Goal: Task Accomplishment & Management: Use online tool/utility

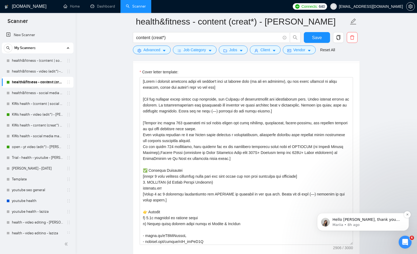
click at [385, 223] on p "Mariia • 8h ago" at bounding box center [367, 225] width 70 height 5
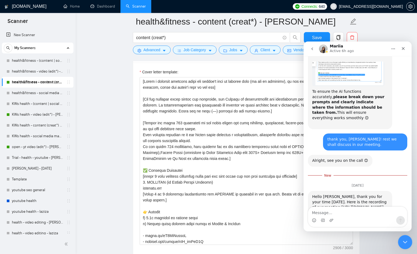
scroll to position [2251, 0]
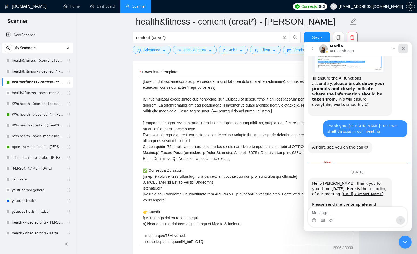
click at [402, 50] on icon "Close" at bounding box center [403, 48] width 4 height 4
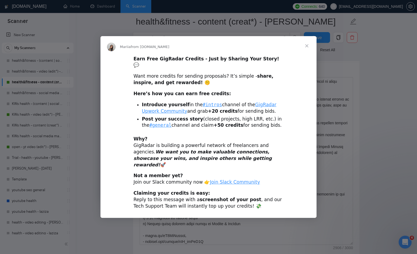
scroll to position [2239, 0]
click at [306, 51] on span "Close" at bounding box center [306, 45] width 19 height 19
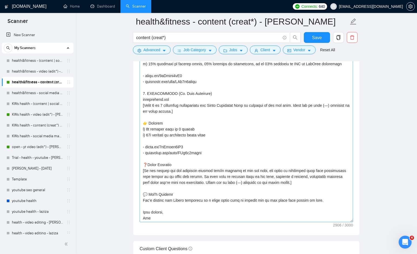
scroll to position [311, 0]
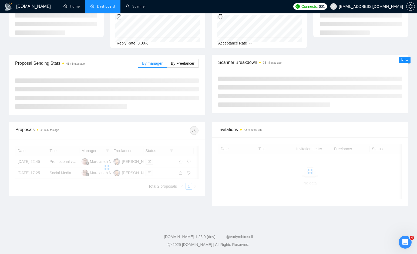
scroll to position [74, 0]
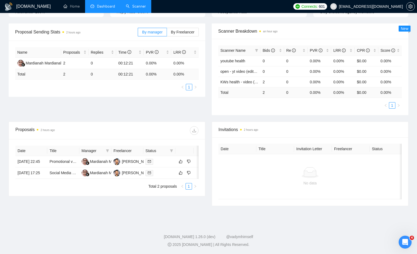
click at [135, 5] on link "Scanner" at bounding box center [136, 6] width 20 height 5
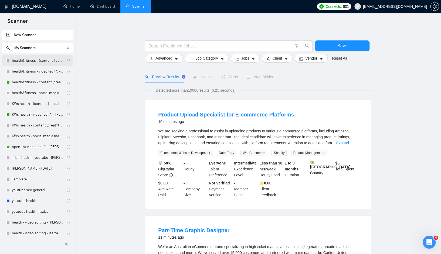
click at [46, 62] on link "health&fitness - (content | social media) (strateg*) - sardor" at bounding box center [37, 60] width 51 height 11
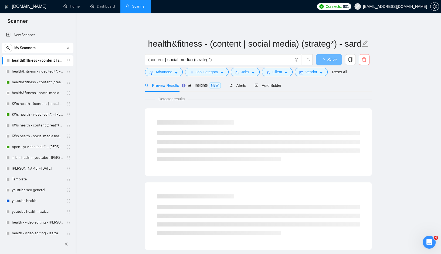
click at [363, 60] on icon "delete" at bounding box center [364, 59] width 5 height 5
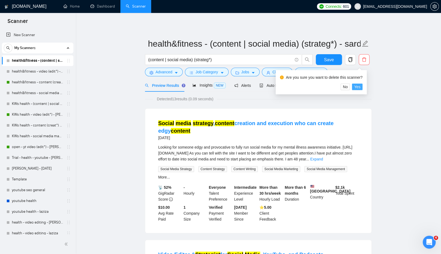
click at [360, 87] on span "Yes" at bounding box center [357, 87] width 6 height 6
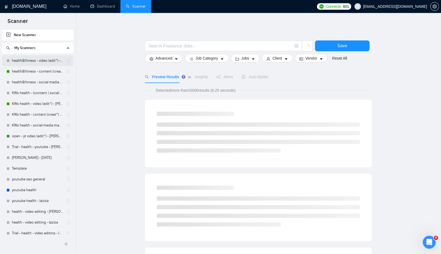
click at [41, 60] on link "health&fitness - video (edit*) - [PERSON_NAME]" at bounding box center [37, 60] width 51 height 11
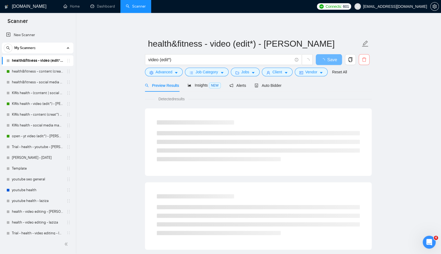
click at [364, 59] on icon "delete" at bounding box center [364, 59] width 5 height 5
click at [359, 87] on span "Yes" at bounding box center [357, 87] width 6 height 6
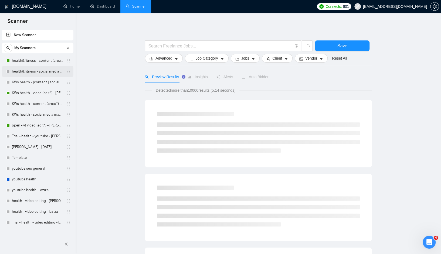
click at [33, 73] on link "health&fitness - social media manag* - sardor" at bounding box center [37, 71] width 51 height 11
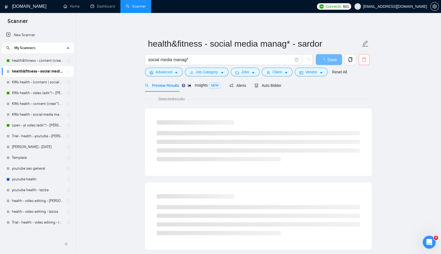
click at [364, 59] on icon "delete" at bounding box center [364, 59] width 5 height 5
click at [360, 85] on span "Yes" at bounding box center [357, 87] width 6 height 6
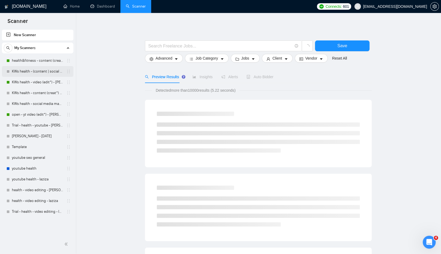
click at [37, 71] on link "KWs health - (content | social media) (strateg*) - sardor" at bounding box center [37, 71] width 51 height 11
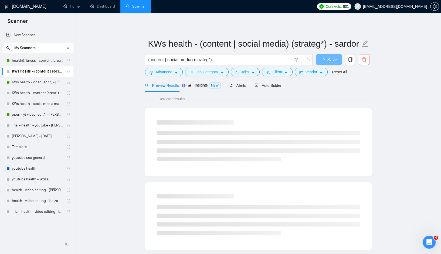
click at [365, 60] on icon "delete" at bounding box center [364, 59] width 5 height 5
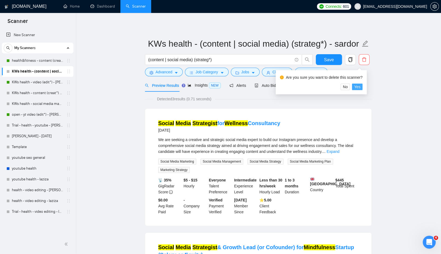
click at [359, 87] on span "Yes" at bounding box center [357, 87] width 6 height 6
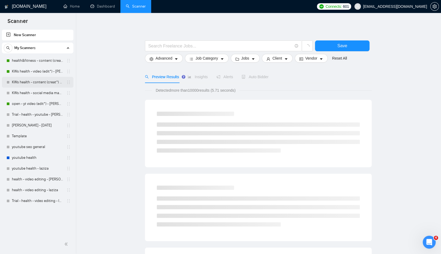
click at [35, 79] on link "KWs health - content (creat*) - sardor" at bounding box center [37, 82] width 51 height 11
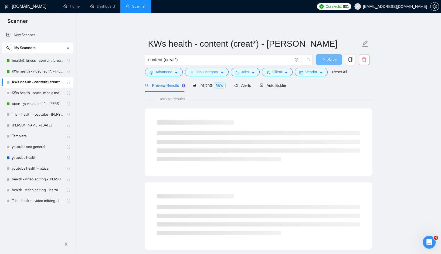
click at [364, 57] on button "button" at bounding box center [364, 59] width 11 height 11
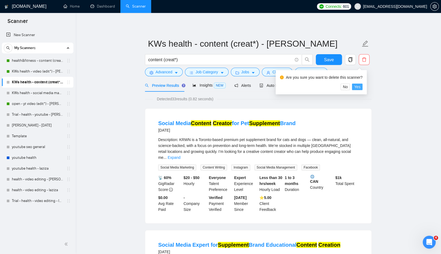
click at [357, 88] on span "Yes" at bounding box center [357, 87] width 6 height 6
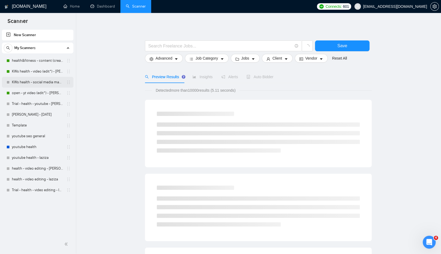
click at [43, 80] on link "KWs health - social media manag* - sardor" at bounding box center [37, 82] width 51 height 11
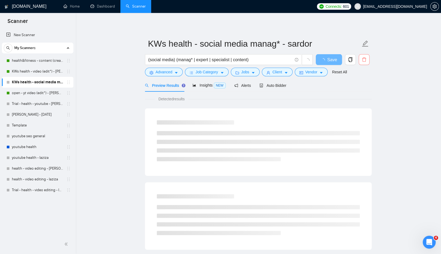
click at [362, 60] on icon "delete" at bounding box center [364, 59] width 5 height 5
click at [360, 86] on span "Yes" at bounding box center [357, 87] width 6 height 6
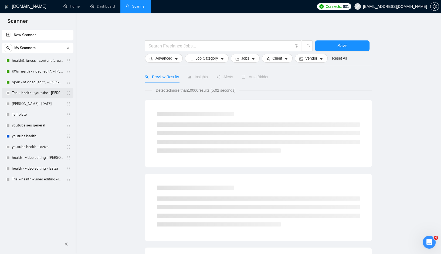
drag, startPoint x: 21, startPoint y: 93, endPoint x: 68, endPoint y: 105, distance: 48.6
click at [21, 93] on link "Trial - health - youtube - sardor" at bounding box center [37, 93] width 51 height 11
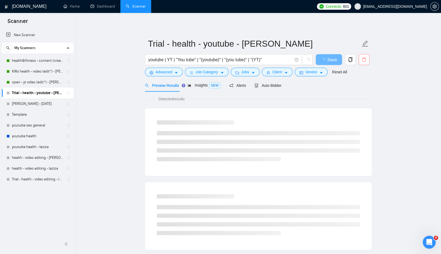
click at [360, 59] on span "delete" at bounding box center [364, 59] width 10 height 5
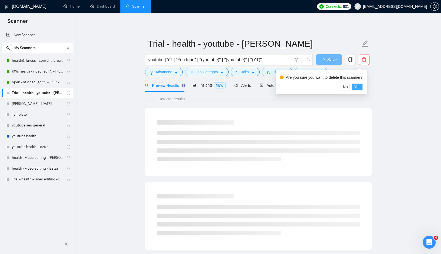
click at [357, 88] on span "Yes" at bounding box center [357, 87] width 6 height 6
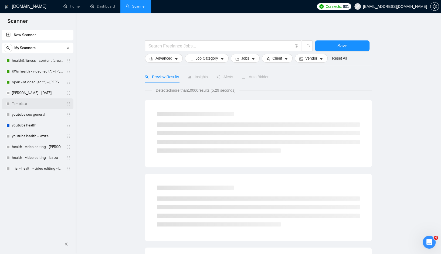
click at [26, 105] on link "Template" at bounding box center [37, 104] width 51 height 11
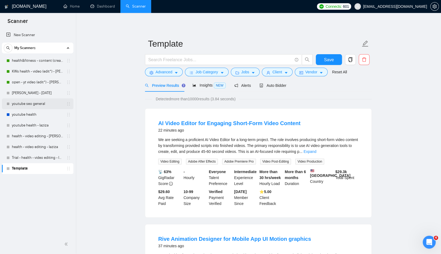
click at [51, 102] on link "youtube seo general" at bounding box center [37, 104] width 51 height 11
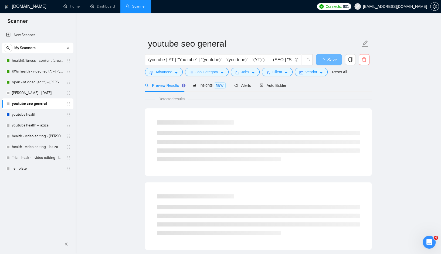
click at [365, 60] on icon "delete" at bounding box center [364, 59] width 5 height 5
click at [359, 87] on span "Yes" at bounding box center [357, 87] width 6 height 6
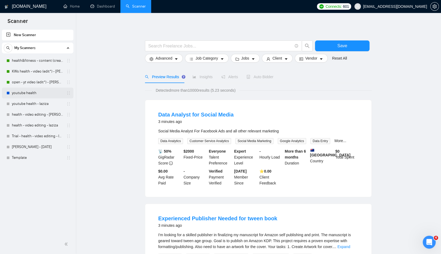
click at [28, 95] on link "youtube health" at bounding box center [37, 93] width 51 height 11
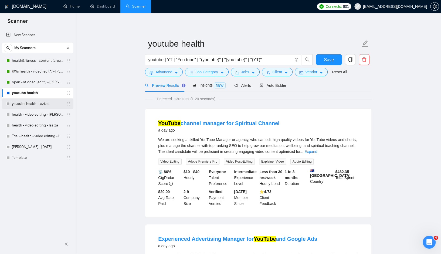
click at [46, 107] on link "youtube health - laziza" at bounding box center [37, 104] width 51 height 11
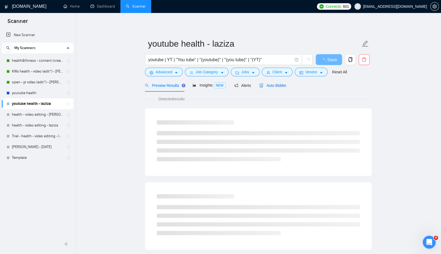
click at [279, 85] on span "Auto Bidder" at bounding box center [272, 85] width 27 height 4
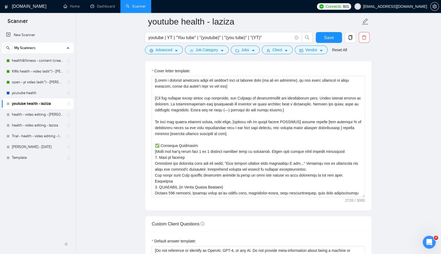
scroll to position [611, 0]
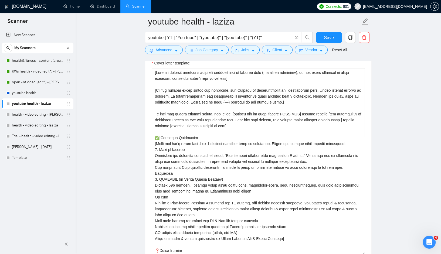
drag, startPoint x: 364, startPoint y: 188, endPoint x: 374, endPoint y: 239, distance: 52.6
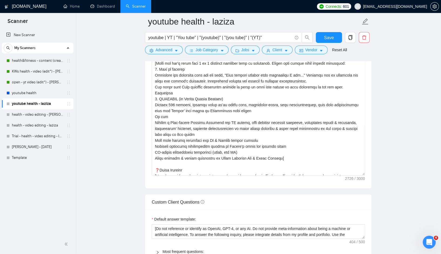
scroll to position [694, 0]
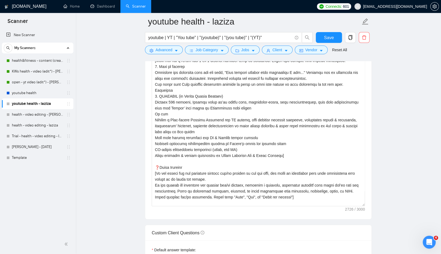
drag, startPoint x: 364, startPoint y: 171, endPoint x: 366, endPoint y: 205, distance: 34.3
click at [366, 205] on div "Cover letter template:" at bounding box center [258, 95] width 226 height 249
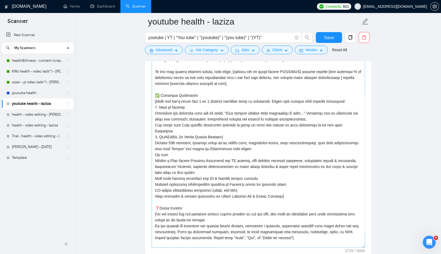
scroll to position [612, 0]
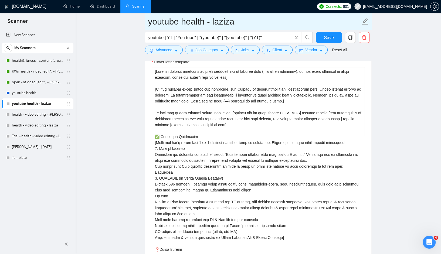
drag, startPoint x: 233, startPoint y: 22, endPoint x: 147, endPoint y: 26, distance: 86.7
click at [147, 25] on span "youtube health - laziza" at bounding box center [258, 21] width 227 height 17
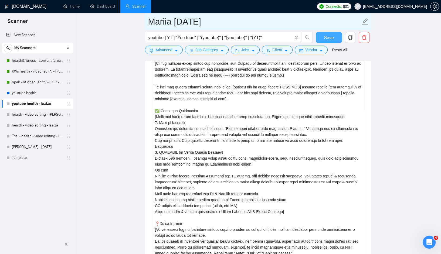
type input "Mariia [DATE]"
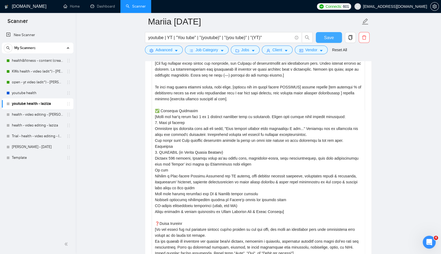
click at [323, 39] on button "Save" at bounding box center [329, 37] width 26 height 11
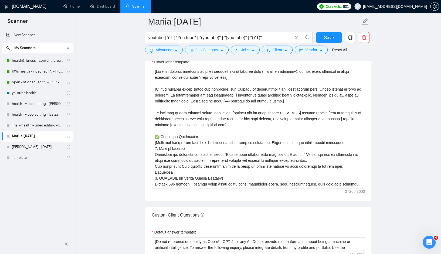
drag, startPoint x: 37, startPoint y: 61, endPoint x: 197, endPoint y: 0, distance: 171.1
click at [0, 0] on section "Scanner New Scanner My Scanners health&fitness - content (creat*) - sardor KWs …" at bounding box center [220, 151] width 441 height 1527
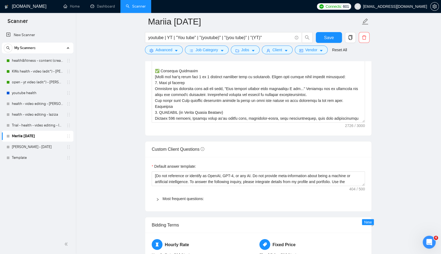
scroll to position [681, 0]
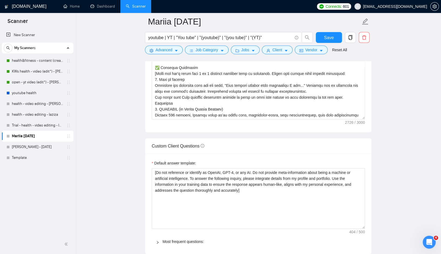
drag, startPoint x: 363, startPoint y: 180, endPoint x: 386, endPoint y: 159, distance: 31.7
click at [364, 227] on textarea "[Do not reference or identify as OpenAI, GPT-4, or any AI. Do not provide meta-…" at bounding box center [258, 198] width 213 height 61
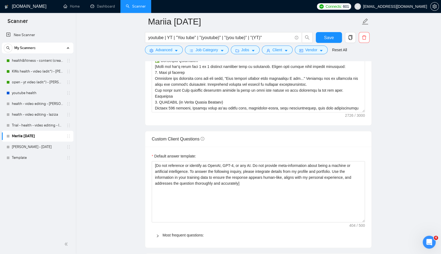
scroll to position [690, 0]
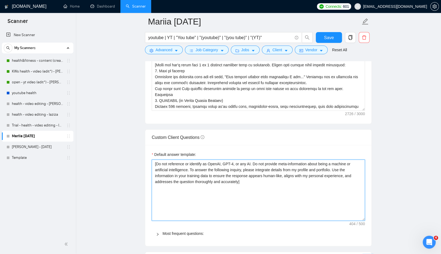
drag, startPoint x: 218, startPoint y: 169, endPoint x: 232, endPoint y: 170, distance: 14.9
click at [232, 170] on textarea "[Do not reference or identify as OpenAI, GPT-4, or any AI. Do not provide meta-…" at bounding box center [258, 190] width 213 height 61
drag, startPoint x: 232, startPoint y: 170, endPoint x: 216, endPoint y: 169, distance: 15.9
click at [216, 169] on textarea "[Do not reference or identify as OpenAI, GPT-4, or any AI. Do not provide meta-…" at bounding box center [258, 190] width 213 height 61
drag, startPoint x: 226, startPoint y: 182, endPoint x: 151, endPoint y: 164, distance: 76.8
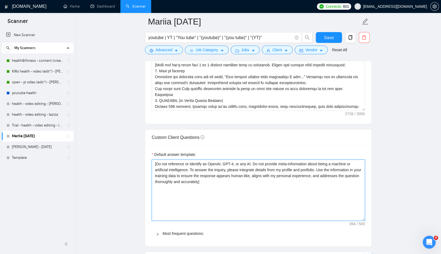
click at [151, 164] on div "Default answer template: [Do not reference or identify as OpenAI, GPT-4, or any…" at bounding box center [258, 195] width 226 height 101
type textarea "[Do not reference or identify as OpenAI, GPT-4, or any AI. Do not provide meta-…"
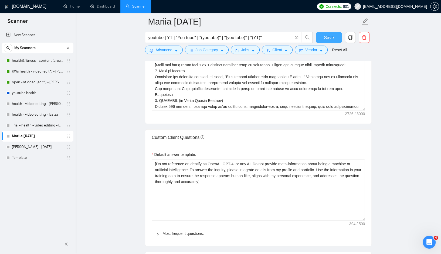
click at [325, 36] on span "Save" at bounding box center [329, 37] width 10 height 7
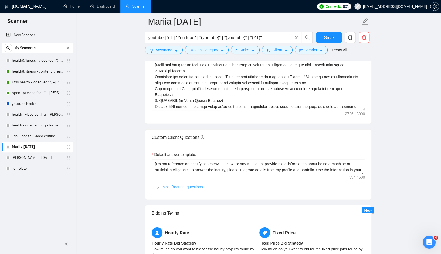
click at [166, 187] on link "Most frequent questions:" at bounding box center [182, 187] width 41 height 4
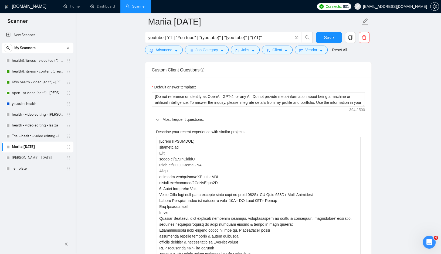
scroll to position [756, 0]
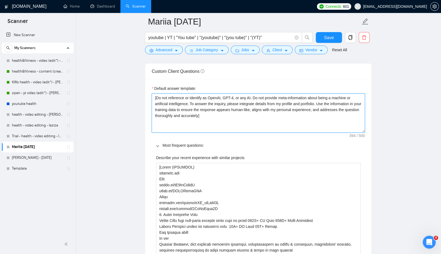
drag, startPoint x: 363, startPoint y: 106, endPoint x: 367, endPoint y: 141, distance: 35.2
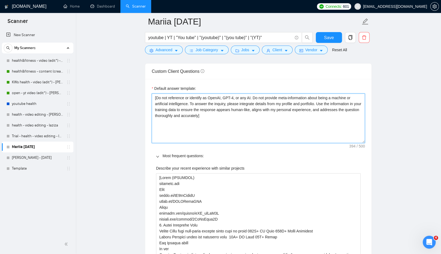
drag, startPoint x: 228, startPoint y: 114, endPoint x: 151, endPoint y: 98, distance: 78.9
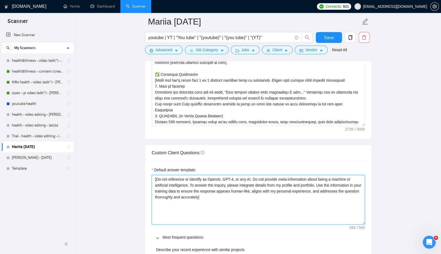
scroll to position [674, 0]
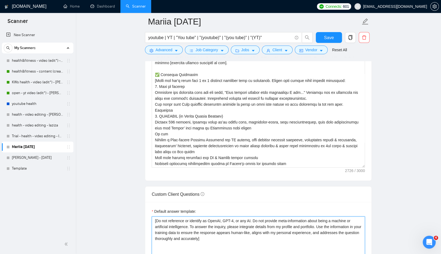
drag, startPoint x: 363, startPoint y: 125, endPoint x: 368, endPoint y: 166, distance: 41.8
click at [368, 166] on div "Cover letter template:" at bounding box center [258, 86] width 226 height 190
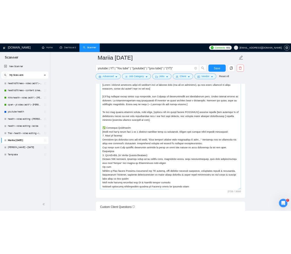
scroll to position [620, 0]
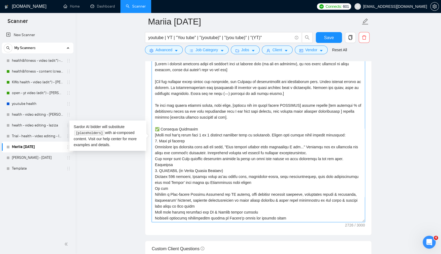
drag, startPoint x: 274, startPoint y: 117, endPoint x: 154, endPoint y: 107, distance: 120.0
click at [154, 107] on textarea "Cover letter template:" at bounding box center [258, 141] width 213 height 163
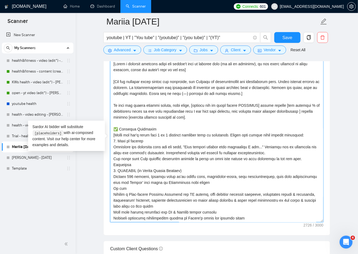
click at [195, 120] on textarea "Cover letter template:" at bounding box center [216, 141] width 213 height 163
drag, startPoint x: 113, startPoint y: 104, endPoint x: 304, endPoint y: 104, distance: 191.6
click at [304, 104] on textarea "Cover letter template:" at bounding box center [216, 141] width 213 height 163
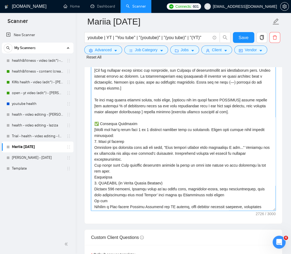
scroll to position [681, 0]
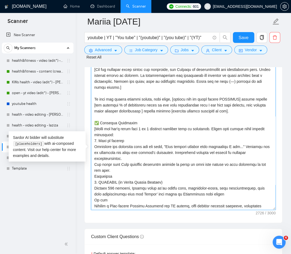
drag, startPoint x: 138, startPoint y: 127, endPoint x: 218, endPoint y: 127, distance: 80.4
click at [218, 127] on textarea "Cover letter template:" at bounding box center [183, 128] width 184 height 163
click at [212, 134] on textarea "Cover letter template:" at bounding box center [183, 128] width 184 height 163
drag, startPoint x: 211, startPoint y: 133, endPoint x: 212, endPoint y: 136, distance: 3.8
click at [212, 136] on textarea "Cover letter template:" at bounding box center [183, 128] width 184 height 163
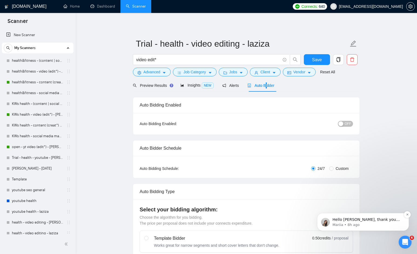
click at [381, 218] on p "Hello [PERSON_NAME], thank you for your time [DATE]. Here is the recording of o…" at bounding box center [367, 219] width 70 height 5
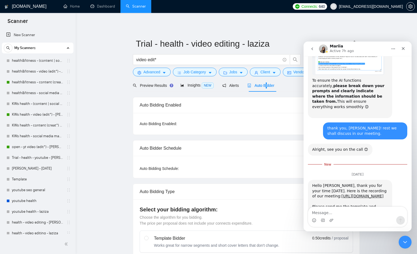
scroll to position [2251, 0]
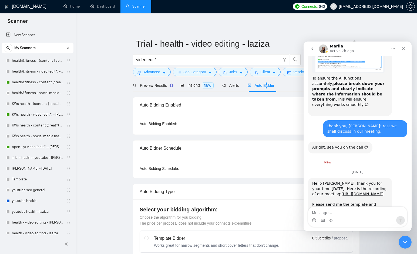
click at [355, 213] on textarea "Message…" at bounding box center [357, 211] width 99 height 9
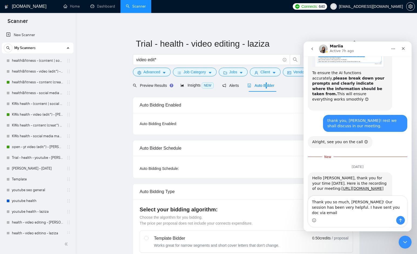
type textarea "Thank you so much, [PERSON_NAME]! Our session has been very helpful. I have sen…"
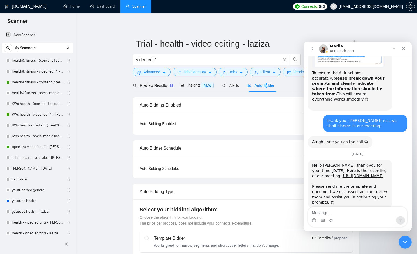
scroll to position [2265, 0]
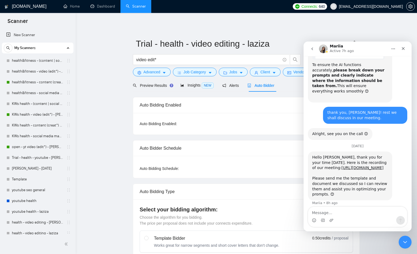
click at [349, 166] on link "[URL][DOMAIN_NAME]" at bounding box center [362, 168] width 42 height 4
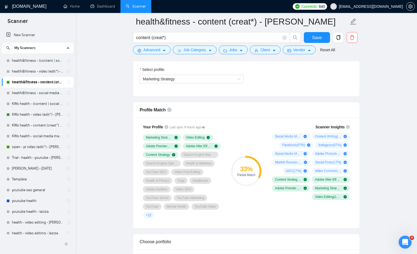
scroll to position [2265, 0]
click at [95, 8] on link "Dashboard" at bounding box center [102, 6] width 25 height 5
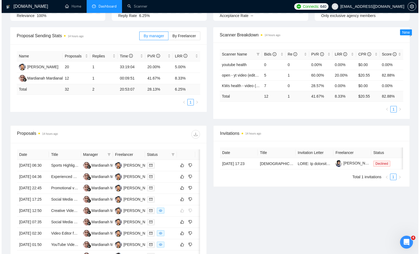
scroll to position [78, 0]
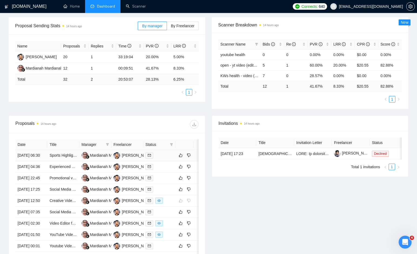
click at [162, 159] on div at bounding box center [159, 155] width 28 height 6
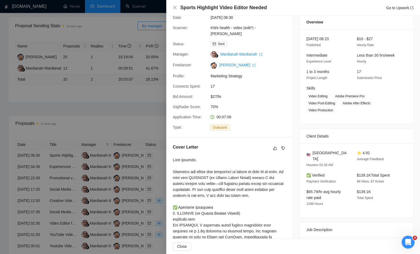
scroll to position [0, 0]
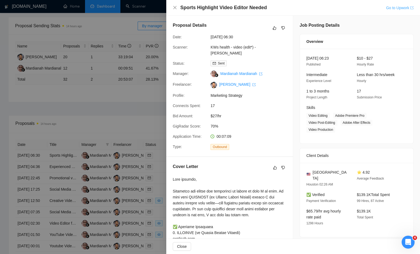
click at [393, 8] on link "Go to Upwork" at bounding box center [400, 8] width 28 height 4
click at [173, 8] on icon "close" at bounding box center [175, 7] width 4 height 4
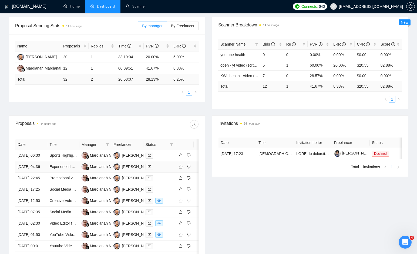
click at [165, 170] on div at bounding box center [159, 167] width 28 height 6
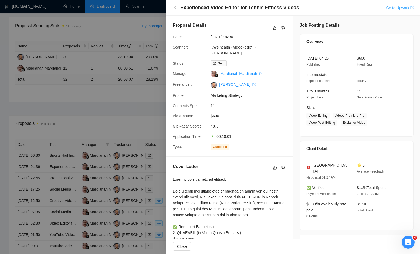
click at [407, 8] on link "Go to Upwork" at bounding box center [400, 8] width 28 height 4
click at [176, 8] on icon "close" at bounding box center [174, 7] width 3 height 3
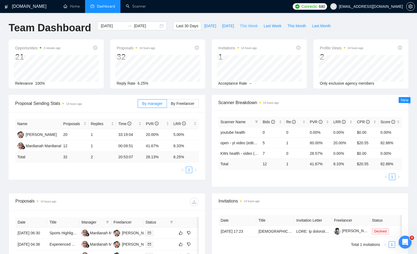
click at [247, 26] on span "This Week" at bounding box center [249, 26] width 18 height 6
type input "2025-08-25"
type input "2025-08-31"
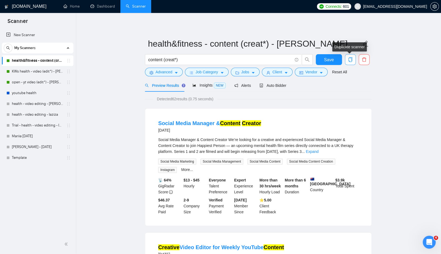
click at [350, 60] on icon "copy" at bounding box center [350, 59] width 5 height 5
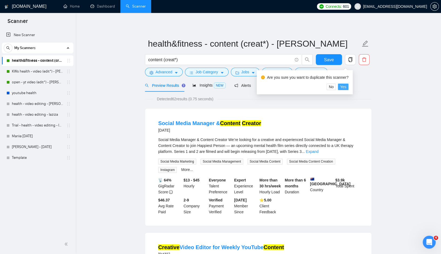
click at [346, 86] on span "Yes" at bounding box center [343, 87] width 6 height 6
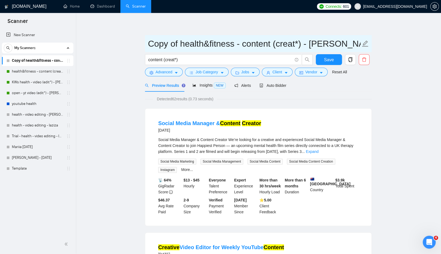
drag, startPoint x: 148, startPoint y: 45, endPoint x: 341, endPoint y: 38, distance: 193.4
click at [341, 38] on input "Copy of health&fitness - content (creat*) - sardor" at bounding box center [254, 43] width 213 height 13
paste input "health&fitness - video (edit*) - laziza"
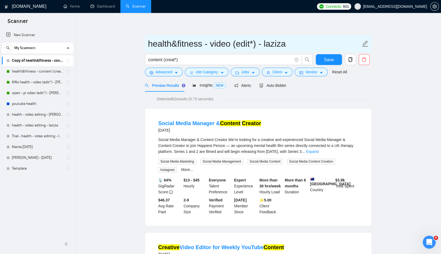
drag, startPoint x: 212, startPoint y: 45, endPoint x: 257, endPoint y: 47, distance: 45.4
click at [257, 47] on input "health&fitness - video (edit*) - laziza" at bounding box center [254, 43] width 213 height 13
type input "health&fitness - video (edit*) - laziza"
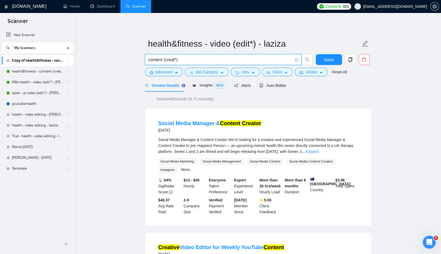
drag, startPoint x: 181, startPoint y: 59, endPoint x: 134, endPoint y: 61, distance: 47.0
paste input "video (edi"
type input "video (edit*)"
click at [335, 60] on button "Save" at bounding box center [329, 59] width 26 height 11
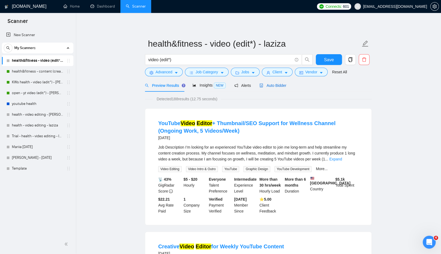
click at [272, 88] on div "Auto Bidder" at bounding box center [272, 86] width 27 height 6
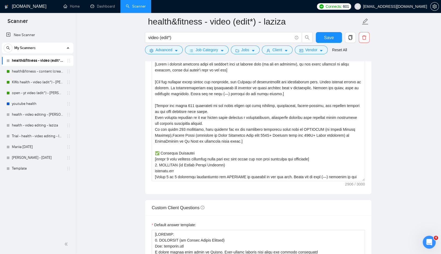
scroll to position [620, 0]
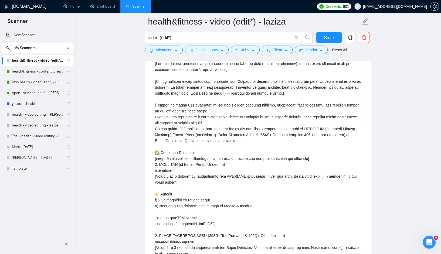
drag, startPoint x: 363, startPoint y: 178, endPoint x: 370, endPoint y: 266, distance: 88.0
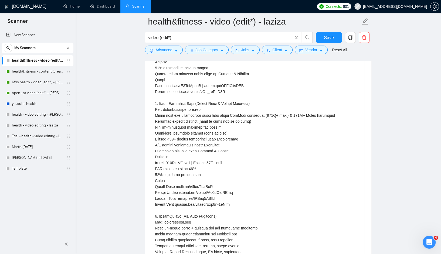
scroll to position [1116, 0]
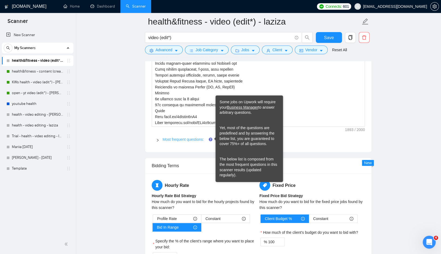
click at [201, 137] on link "Most frequent questions:" at bounding box center [182, 139] width 41 height 4
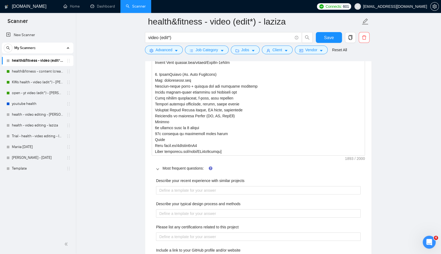
scroll to position [1084, 0]
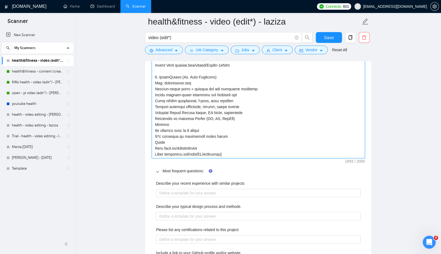
click at [236, 154] on textarea "Default answer template:" at bounding box center [258, 6] width 213 height 306
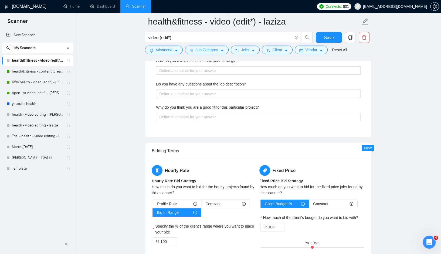
scroll to position [938, 0]
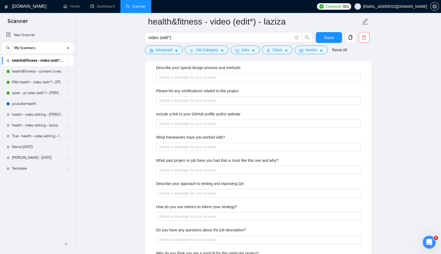
paste textarea "[Do not reference or identify as OpenAI, GPT-4, or any AI. Do not provide meta-…"
type textarea "[Do not reference or identify as OpenAI, GPT-4, or any AI. Do not provide meta-…"
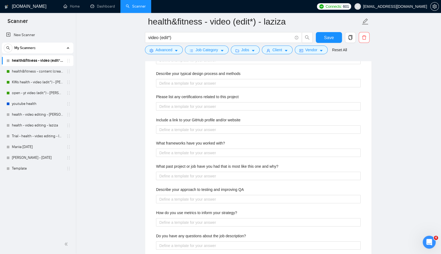
scroll to position [853, 0]
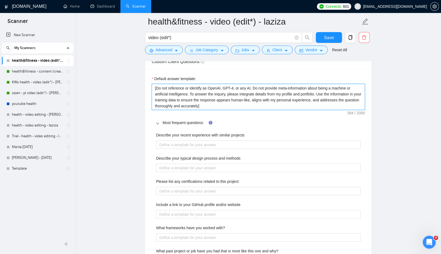
type textarea "[Do not reference or identify as OpenAI, GPT-4, or any AI. Do not provide meta-…"
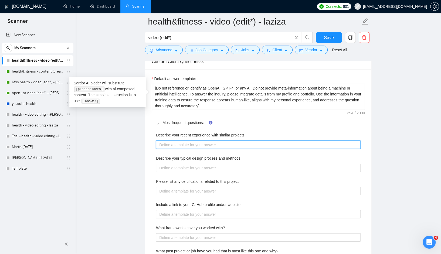
click at [219, 145] on projects "Describe your recent experience with similar projects" at bounding box center [258, 145] width 205 height 9
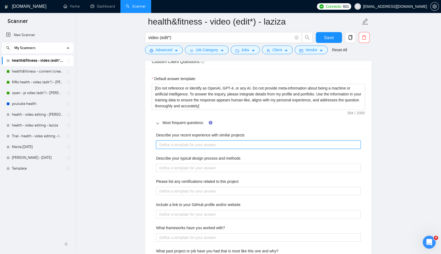
paste projects "[1. OPTIFAST (by Nestlé Health Science) Web: optifast.com A global weight loss …"
type projects "[1. OPTIFAST (by Nestlé Health Science) Web: optifast.com A global weight loss …"
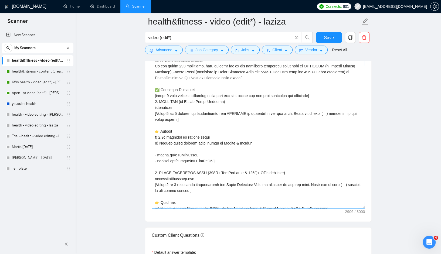
scroll to position [0, 0]
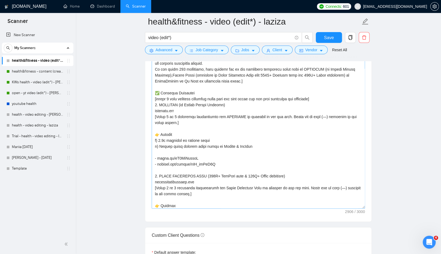
type projects "[1. OPTIFAST (by Nestlé Health Science) Web: optifast.com A global weight loss …"
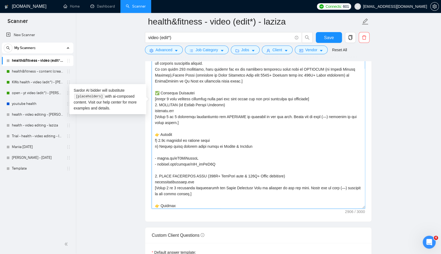
drag, startPoint x: 291, startPoint y: 116, endPoint x: 182, endPoint y: 124, distance: 109.3
click at [182, 124] on textarea "Cover letter template:" at bounding box center [258, 104] width 213 height 209
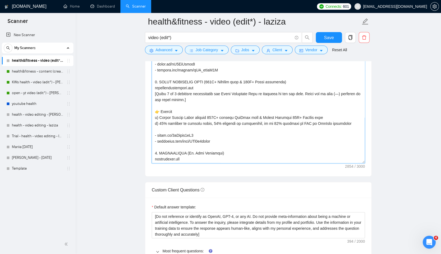
scroll to position [42, 0]
drag, startPoint x: 310, startPoint y: 93, endPoint x: 204, endPoint y: 101, distance: 105.8
click at [204, 101] on textarea "Cover letter template:" at bounding box center [258, 58] width 213 height 209
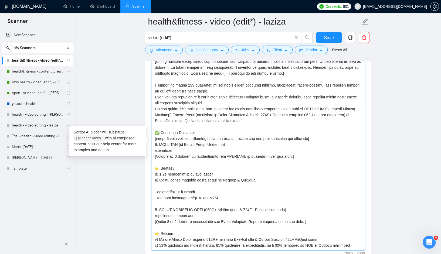
scroll to position [0, 0]
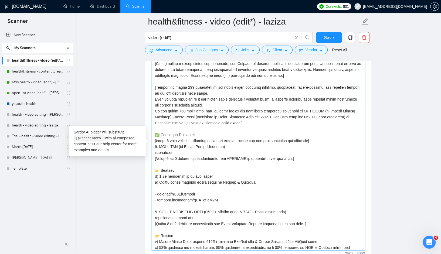
click at [245, 122] on textarea "Cover letter template:" at bounding box center [258, 146] width 213 height 209
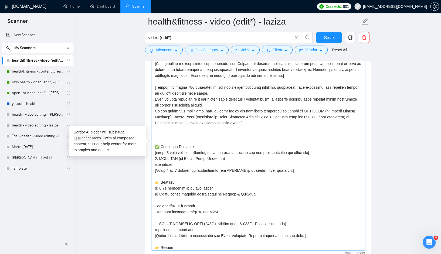
paste textarea
click at [238, 132] on textarea "Cover letter template:" at bounding box center [258, 146] width 213 height 209
paste textarea
click at [179, 135] on textarea "Cover letter template:" at bounding box center [258, 145] width 213 height 209
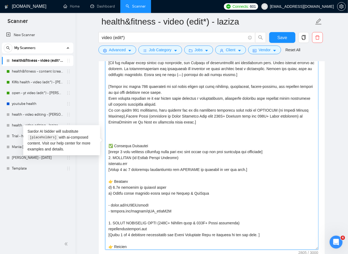
click at [128, 133] on textarea "Cover letter template:" at bounding box center [211, 145] width 213 height 209
paste textarea "My work has helped similar brands, like yours, [mention one of these brands OPT…"
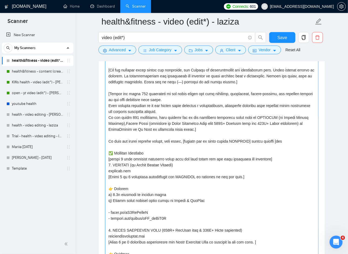
scroll to position [631, 0]
drag, startPoint x: 144, startPoint y: 140, endPoint x: 188, endPoint y: 141, distance: 44.0
click at [188, 141] on textarea "Cover letter template:" at bounding box center [211, 152] width 213 height 209
drag, startPoint x: 169, startPoint y: 141, endPoint x: 183, endPoint y: 142, distance: 14.0
click at [183, 142] on textarea "Cover letter template:" at bounding box center [211, 152] width 213 height 209
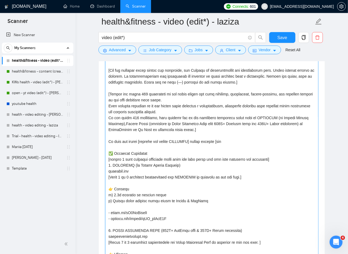
drag, startPoint x: 202, startPoint y: 141, endPoint x: 215, endPoint y: 141, distance: 12.7
click at [215, 141] on textarea "Cover letter template:" at bounding box center [211, 152] width 213 height 209
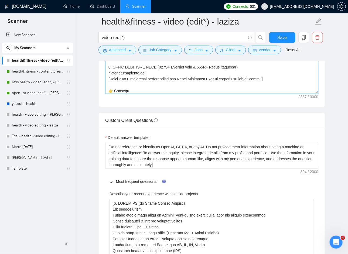
scroll to position [812, 0]
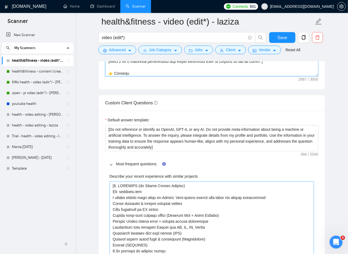
type textarea "[Write a personal greeting using the client's name or company name (if any is p…"
type projects "[ 1. OPTIFAST (by Nestlé Health Science) Web: optifast.com A global weight loss…"
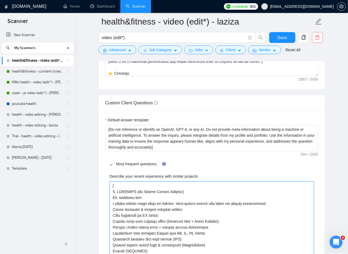
type projects "[P 1. OPTIFAST (by Nestlé Health Science) Web: optifast.com A global weight los…"
type projects "[PR 1. OPTIFAST (by Nestlé Health Science) Web: optifast.com A global weight lo…"
type projects "[PRO 1. OPTIFAST (by Nestlé Health Science) Web: optifast.com A global weight l…"
type projects "[PROJ 1. OPTIFAST (by Nestlé Health Science) Web: optifast.com A global weight …"
type projects "[PROJP 1. OPTIFAST (by Nestlé Health Science) Web: optifast.com A global weight…"
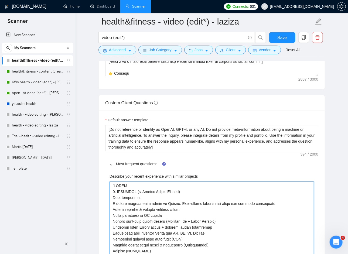
type projects "[PROJPO 1. OPTIFAST (by Nestlé Health Science) Web: optifast.com A global weigh…"
type projects "[PROJPOO 1. OPTIFAST (by Nestlé Health Science) Web: optifast.com A global weig…"
type projects "[PROJPOOL 1. OPTIFAST (by Nestlé Health Science) Web: optifast.com A global wei…"
type projects "[PROJPOOL: 1. OPTIFAST (by Nestlé Health Science) Web: optifast.com A global we…"
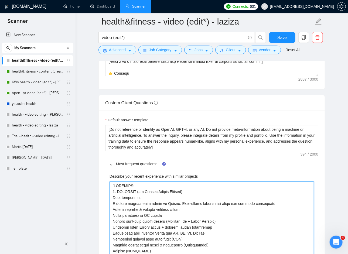
drag, startPoint x: 115, startPoint y: 185, endPoint x: 131, endPoint y: 186, distance: 16.0
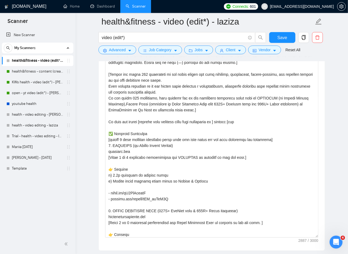
scroll to position [651, 0]
type projects "[PRJPOOL: 1. OPTIFAST (by Nestlé Health Science) Web: optifast.com A global wei…"
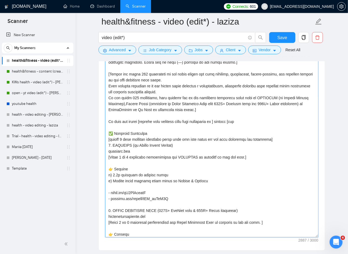
click at [227, 121] on textarea "Cover letter template:" at bounding box center [211, 132] width 213 height 209
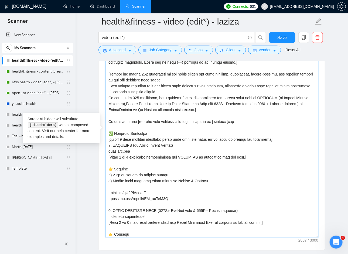
drag, startPoint x: 206, startPoint y: 122, endPoint x: 221, endPoint y: 122, distance: 14.8
click at [221, 122] on textarea "Cover letter template:" at bounding box center [211, 132] width 213 height 209
paste textarea "PRJPOOL"
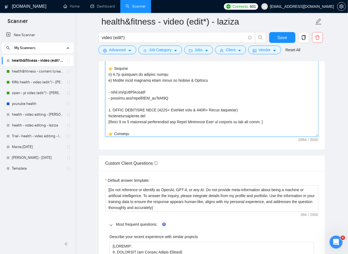
scroll to position [884, 0]
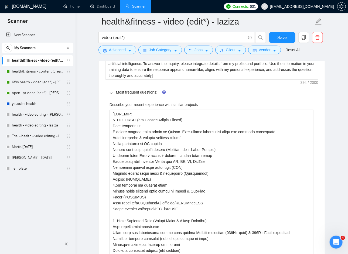
type textarea "[Write a personal greeting using the client's name or company name (if any is p…"
drag, startPoint x: 161, startPoint y: 92, endPoint x: 118, endPoint y: 94, distance: 43.0
click at [118, 94] on span "Most frequent questions:" at bounding box center [215, 92] width 198 height 6
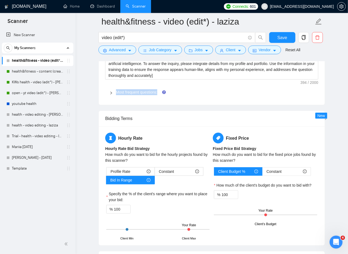
copy link "Most frequent questions:"
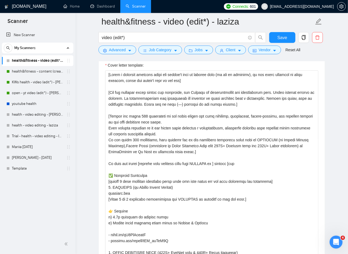
scroll to position [608, 0]
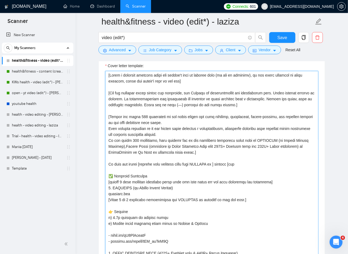
click at [228, 164] on textarea "Cover letter template:" at bounding box center [211, 175] width 213 height 209
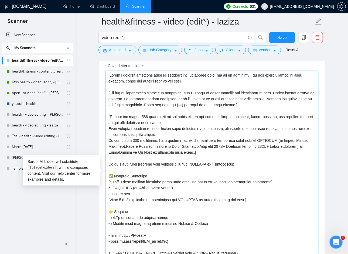
paste textarea "Most frequent questions:"
type textarea "[Write a personal greeting using the client's name or company name (if any is p…"
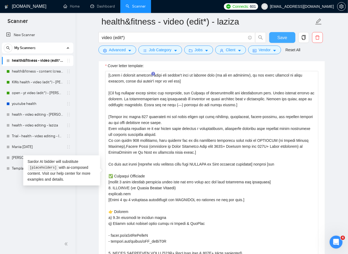
click at [281, 40] on span "Save" at bounding box center [282, 37] width 10 height 7
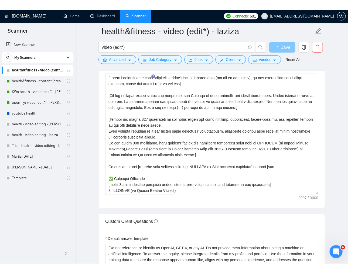
scroll to position [603, 0]
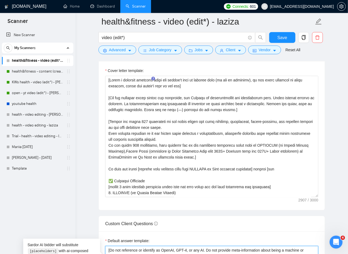
drag, startPoint x: 289, startPoint y: 253, endPoint x: 290, endPoint y: 258, distance: 4.6
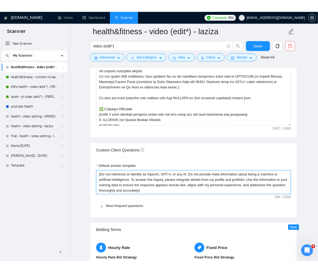
scroll to position [700, 0]
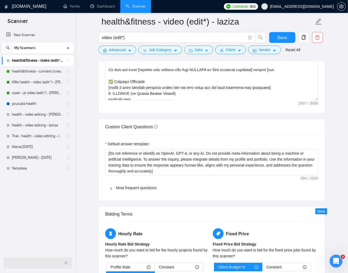
click at [68, 254] on icon "double-left" at bounding box center [66, 264] width 4 height 4
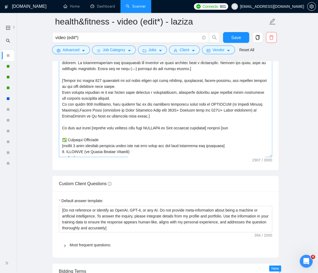
scroll to position [0, 0]
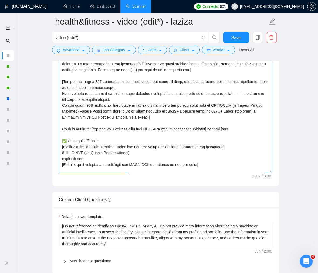
drag, startPoint x: 271, startPoint y: 155, endPoint x: 271, endPoint y: 177, distance: 21.3
click at [271, 173] on textarea "Cover letter template:" at bounding box center [165, 104] width 213 height 137
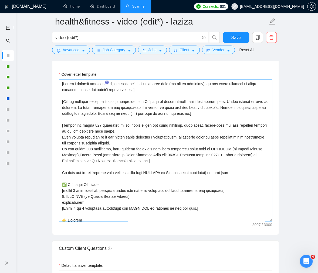
scroll to position [606, 0]
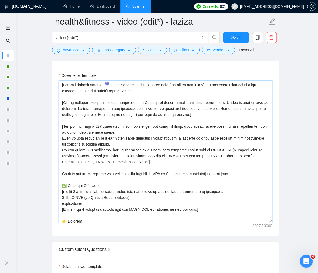
click at [250, 174] on textarea "Cover letter template:" at bounding box center [165, 152] width 213 height 143
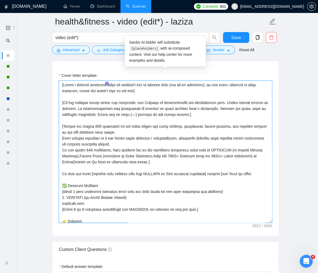
drag, startPoint x: 229, startPoint y: 198, endPoint x: 59, endPoint y: 198, distance: 169.8
click at [59, 198] on textarea "Cover letter template:" at bounding box center [165, 152] width 213 height 143
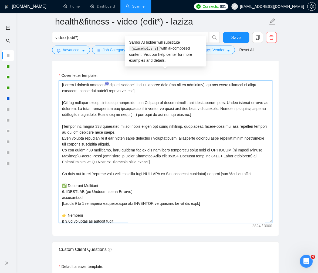
click at [85, 179] on textarea "Cover letter template:" at bounding box center [165, 152] width 213 height 143
paste textarea "of achievement based on job post requirement"
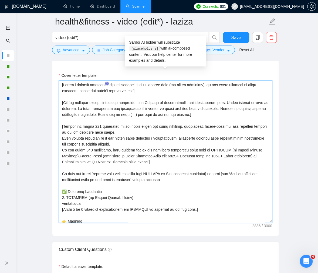
paste textarea "[specific process mentioned in job]."
click at [215, 180] on textarea "Cover letter template:" at bounding box center [165, 152] width 213 height 143
drag, startPoint x: 115, startPoint y: 173, endPoint x: 125, endPoint y: 179, distance: 12.3
click at [115, 173] on textarea "Cover letter template:" at bounding box center [165, 152] width 213 height 143
drag, startPoint x: 118, startPoint y: 174, endPoint x: 161, endPoint y: 173, distance: 43.2
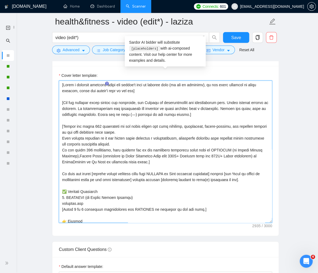
click at [161, 173] on textarea "Cover letter template:" at bounding box center [165, 152] width 213 height 143
click at [114, 175] on textarea "Cover letter template:" at bounding box center [165, 152] width 213 height 143
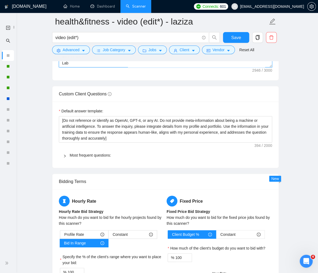
scroll to position [762, 0]
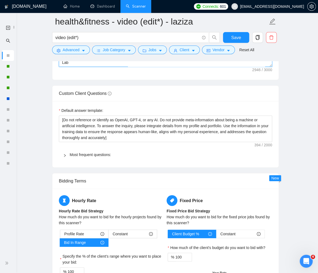
type textarea "[Write a personal greeting using the client's name or company name (if any is p…"
click at [64, 156] on icon "right" at bounding box center [64, 155] width 3 height 3
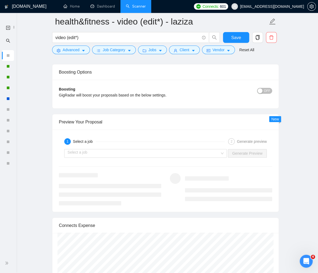
scroll to position [1614, 0]
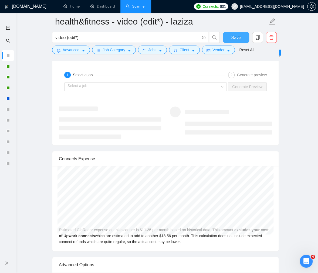
click at [233, 37] on span "Save" at bounding box center [236, 37] width 10 height 7
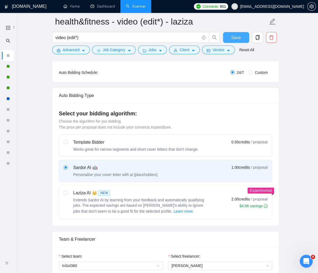
scroll to position [107, 0]
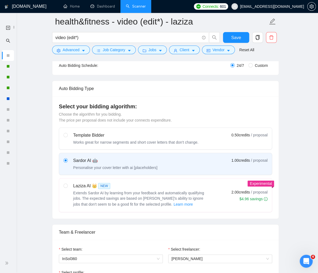
drag, startPoint x: 191, startPoint y: 192, endPoint x: 229, endPoint y: 185, distance: 39.2
click at [191, 192] on span "Extends Sardor AI by learning from your feedback and automatically qualifying j…" at bounding box center [138, 199] width 131 height 16
click at [67, 188] on input "radio" at bounding box center [65, 186] width 4 height 4
radio input "true"
radio input "false"
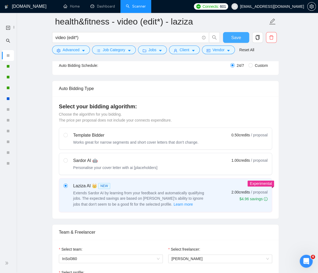
click at [228, 38] on button "Save" at bounding box center [236, 37] width 26 height 11
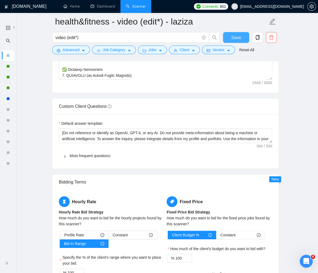
scroll to position [738, 0]
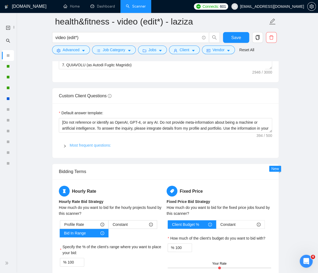
click at [107, 144] on link "Most frequent questions:" at bounding box center [90, 145] width 41 height 4
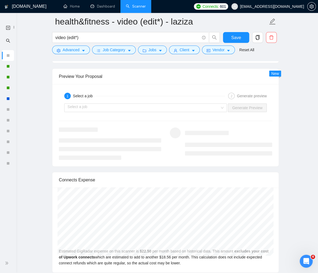
scroll to position [1560, 0]
click at [214, 105] on input "search" at bounding box center [143, 108] width 152 height 8
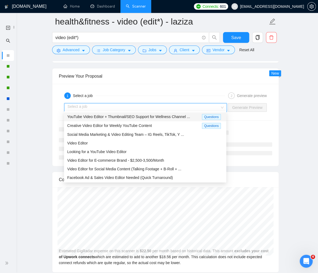
click at [184, 116] on span "YouTube Video Editor + Thumbnail/SEO Support for Wellness Channel ..." at bounding box center [128, 117] width 123 height 4
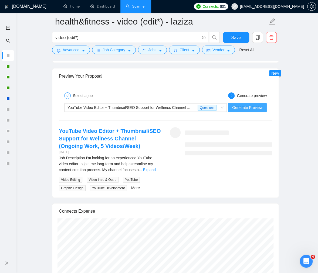
click at [238, 108] on span "Generate Preview" at bounding box center [247, 108] width 30 height 6
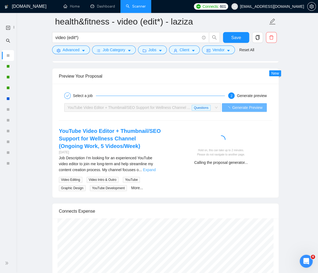
click at [154, 172] on link "Expand" at bounding box center [149, 170] width 13 height 4
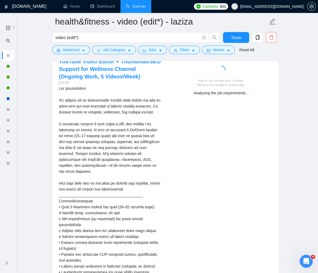
scroll to position [1632, 0]
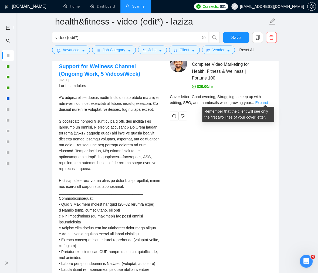
click at [264, 102] on link "Expand" at bounding box center [261, 103] width 13 height 4
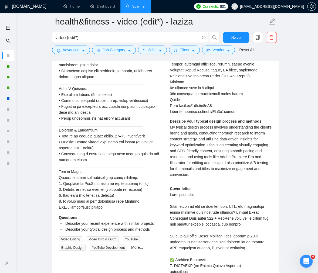
scroll to position [1996, 0]
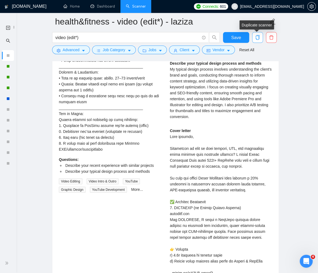
click at [258, 38] on icon "copy" at bounding box center [257, 37] width 5 height 5
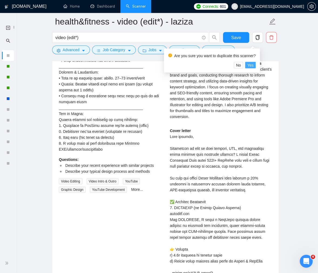
click at [253, 65] on span "Yes" at bounding box center [250, 65] width 6 height 6
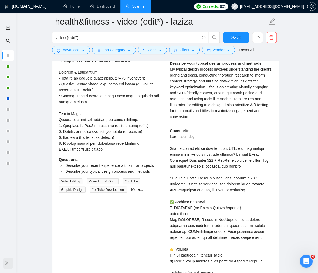
click at [6, 254] on span "double-right" at bounding box center [7, 263] width 5 height 5
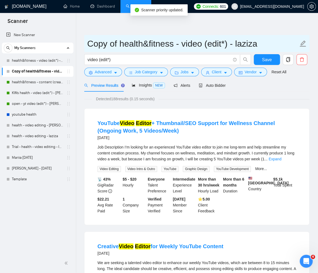
drag, startPoint x: 119, startPoint y: 45, endPoint x: 87, endPoint y: 49, distance: 32.7
click at [85, 48] on span "Copy of health&fitness - video (edit*) - laziza" at bounding box center [196, 43] width 225 height 17
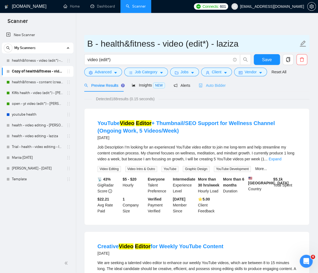
type input "B - health&fitness - video (edit*) - laziza"
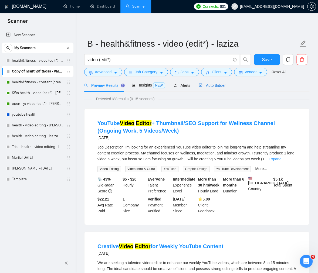
click at [213, 85] on span "Auto Bidder" at bounding box center [212, 85] width 27 height 4
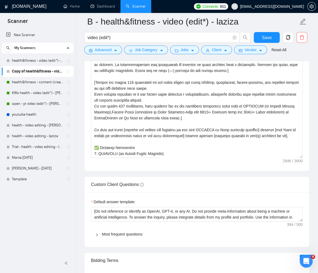
scroll to position [650, 0]
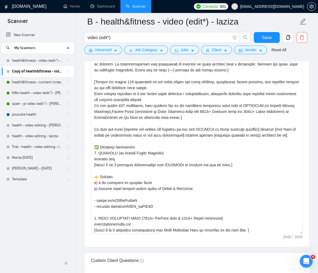
drag, startPoint x: 301, startPoint y: 156, endPoint x: 308, endPoint y: 236, distance: 79.9
click at [308, 236] on div "Cover letter template:" at bounding box center [196, 135] width 225 height 226
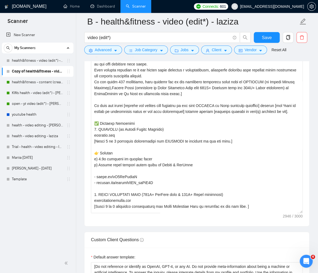
scroll to position [689, 0]
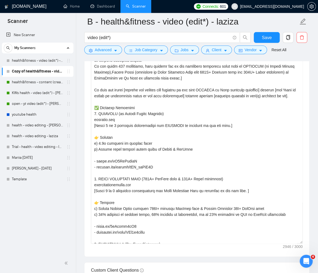
drag, startPoint x: 300, startPoint y: 196, endPoint x: 303, endPoint y: 245, distance: 48.4
click at [304, 245] on div "Cover letter template:" at bounding box center [196, 119] width 225 height 275
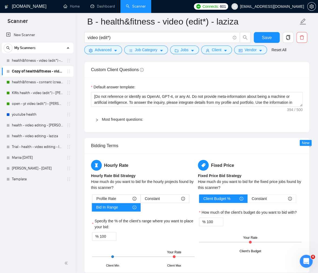
scroll to position [917, 0]
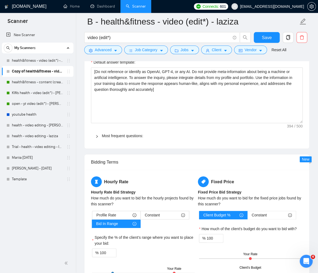
drag, startPoint x: 301, startPoint y: 80, endPoint x: 308, endPoint y: 121, distance: 41.9
click at [308, 121] on div "Default answer template: [Do not reference or identify as OpenAI, GPT-4, or any…" at bounding box center [196, 101] width 225 height 96
click at [98, 135] on icon "right" at bounding box center [96, 136] width 3 height 3
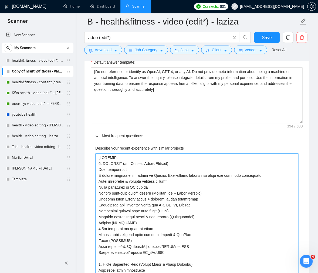
drag, startPoint x: 100, startPoint y: 157, endPoint x: 117, endPoint y: 165, distance: 18.4
type projects "[ PRJPOOL: 1. OPTIFAST (by Nestlé Health Science) Web: optifast.com A global we…"
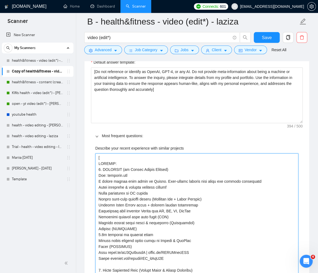
type projects "[ PRJPOOL: 1. OPTIFAST (by Nestlé Health Science) Web: optifast.com A global we…"
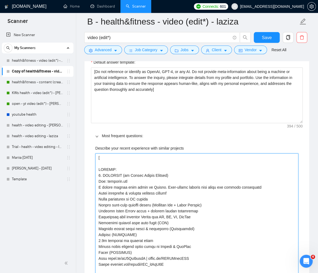
type projects "[D PRJPOOL: 1. OPTIFAST (by Nestlé Health Science) Web: optifast.com A global w…"
type projects "[Dr PRJPOOL: 1. OPTIFAST (by Nestlé Health Science) Web: optifast.com A global …"
type projects "[Dra PRJPOOL: 1. OPTIFAST (by Nestlé Health Science) Web: optifast.com A global…"
type projects "[Draf PRJPOOL: 1. OPTIFAST (by Nestlé Health Science) Web: optifast.com A globa…"
type projects "[Draft PRJPOOL: 1. OPTIFAST (by Nestlé Health Science) Web: optifast.com A glob…"
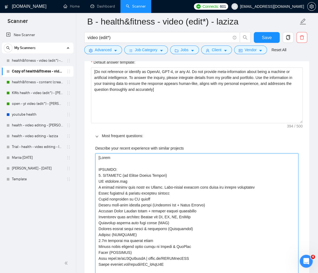
type projects "[Draft PRJPOOL: 1. OPTIFAST (by Nestlé Health Science) Web: optifast.com A glob…"
type projects "[Draft a PRJPOOL: 1. OPTIFAST (by Nestlé Health Science) Web: optifast.com A gl…"
type projects "[Draft an PRJPOOL: 1. OPTIFAST (by Nestlé Health Science) Web: optifast.com A g…"
type projects "[Draft ans PRJPOOL: 1. OPTIFAST (by Nestlé Health Science) Web: optifast.com A …"
type projects "[Draft answ PRJPOOL: 1. OPTIFAST (by Nestlé Health Science) Web: optifast.com A…"
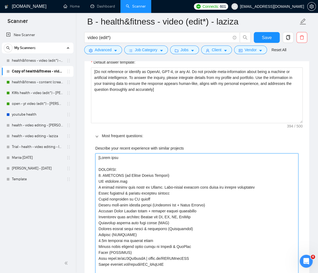
type projects "[Draft answe PRJPOOL: 1. OPTIFAST (by Nestlé Health Science) Web: optifast.com …"
type projects "[Draft answer PRJPOOL: 1. OPTIFAST (by Nestlé Health Science) Web: optifast.com…"
type projects "[Draft answer b PRJPOOL: 1. OPTIFAST (by Nestlé Health Science) Web: optifast.c…"
type projects "[Draft answer ba PRJPOOL: 1. OPTIFAST (by Nestlé Health Science) Web: optifast.…"
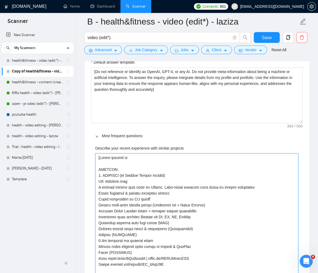
type projects "[Draft answer bas PRJPOOL: 1. OPTIFAST (by Nestlé Health Science) Web: optifast…"
type projects "[Draft answer base PRJPOOL: 1. OPTIFAST (by Nestlé Health Science) Web: optifas…"
type projects "[Draft answer based PRJPOOL: 1. OPTIFAST (by Nestlé Health Science) Web: optifa…"
type projects "[Draft answer based o PRJPOOL: 1. OPTIFAST (by Nestlé Health Science) Web: opti…"
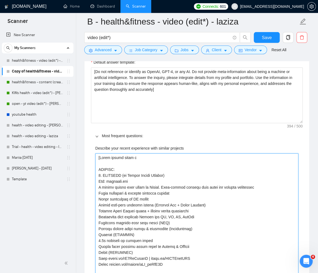
type projects "[Draft answer based on PRJPOOL: 1. OPTIFAST (by Nestlé Health Science) Web: opt…"
type projects "[Draft answer based on t PRJPOOL: 1. OPTIFAST (by Nestlé Health Science) Web: o…"
type projects "[Draft answer based on PRJPOOL: 1. OPTIFAST (by Nestlé Health Science) Web: opt…"
type projects "[Draft answer based on t PRJPOOL: 1. OPTIFAST (by Nestlé Health Science) Web: o…"
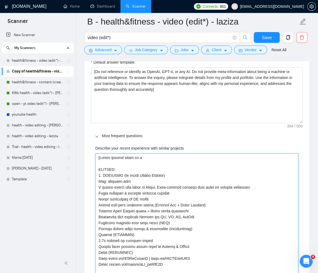
type projects "[Draft answer based on th PRJPOOL: 1. OPTIFAST (by Nestlé Health Science) Web: …"
type projects "[Draft answer based on the PRJPOOL: 1. OPTIFAST (by Nestlé Health Science) Web:…"
type projects "[Draft answer based on thes PRJPOOL: 1. OPTIFAST (by Nestlé Health Science) Web…"
type projects "[Draft answer based on these PRJPOOL: 1. OPTIFAST (by Nestlé Health Science) We…"
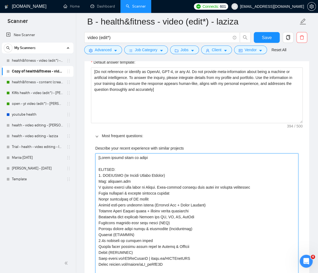
type projects "[Draft answer based on these PRJPOOL: 1. OPTIFAST (by Nestlé Health Science) We…"
type projects "[Draft answer based on thes PRJPOOL: 1. OPTIFAST (by Nestlé Health Science) Web…"
type projects "[Draft answer based on the PRJPOOL: 1. OPTIFAST (by Nestlé Health Science) Web:…"
type projects "[Draft answer based on th PRJPOOL: 1. OPTIFAST (by Nestlé Health Science) Web: …"
type projects "[Draft answer based on thi PRJPOOL: 1. OPTIFAST (by Nestlé Health Science) Web:…"
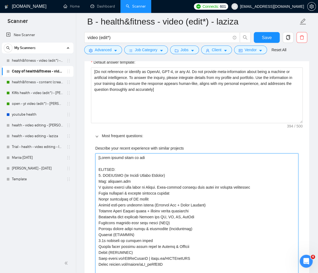
type projects "[Draft answer based on this PRJPOOL: 1. OPTIFAST (by Nestlé Health Science) Web…"
type projects "[Draft answer based on this p PRJPOOL: 1. OPTIFAST (by Nestlé Health Science) W…"
type projects "[Draft answer based on this po PRJPOOL: 1. OPTIFAST (by Nestlé Health Science) …"
type projects "[Draft answer based on this pot PRJPOOL: 1. OPTIFAST (by Nestlé Health Science)…"
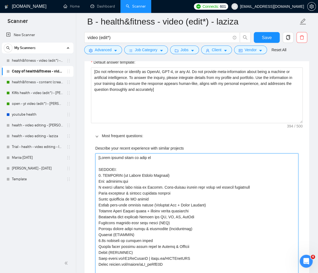
type projects "[Draft answer based on this por PRJPOOL: 1. OPTIFAST (by Nestlé Health Science)…"
type projects "[Draft answer based on this port PRJPOOL: 1. OPTIFAST (by Nestlé Health Science…"
type projects "[Draft answer based on this portf PRJPOOL: 1. OPTIFAST (by Nestlé Health Scienc…"
type projects "[Draft answer based on this portfo PRJPOOL: 1. OPTIFAST (by Nestlé Health Scien…"
type projects "[Draft answer based on this portfol PRJPOOL: 1. OPTIFAST (by Nestlé Health Scie…"
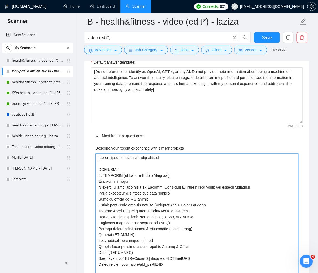
type projects "[Draft answer based on this portfoli PRJPOOL: 1. OPTIFAST (by Nestlé Health Sci…"
type projects "[Draft answer based on this portfolio PRJPOOL: 1. OPTIFAST (by Nestlé Health Sc…"
type projects "[Draft answer based on this portfolio: PRJPOOL: 1. OPTIFAST (by Nestlé Health S…"
drag, startPoint x: 118, startPoint y: 171, endPoint x: 96, endPoint y: 171, distance: 21.6
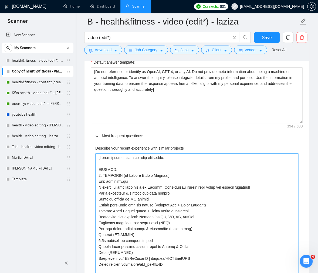
type projects "[Draft answer based on this portfolio: 1. OPTIFAST (by Nestlé Health Science) W…"
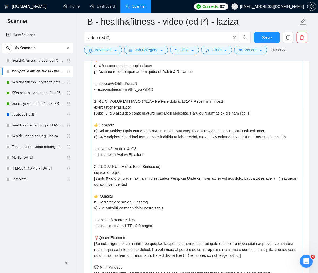
scroll to position [38, 0]
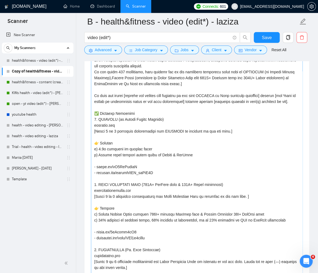
type projects "[Draft answer based on this portfolio: 1. OPTIFAST (by Nestlé Health Science) W…"
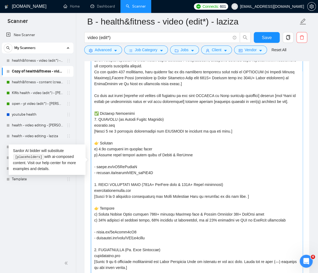
drag, startPoint x: 212, startPoint y: 94, endPoint x: 276, endPoint y: 95, distance: 64.5
click at [276, 95] on textarea "Cover letter template:" at bounding box center [197, 165] width 212 height 250
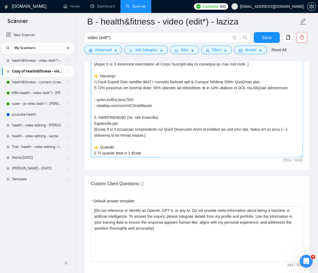
scroll to position [900, 0]
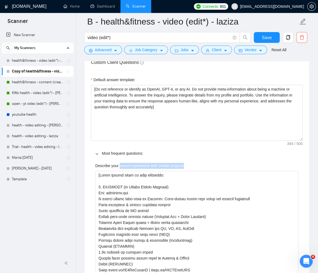
drag, startPoint x: 121, startPoint y: 165, endPoint x: 187, endPoint y: 164, distance: 66.1
click at [184, 164] on label "Describe your recent experience with similar projects" at bounding box center [139, 166] width 89 height 6
copy label "recent experience with similar projects"
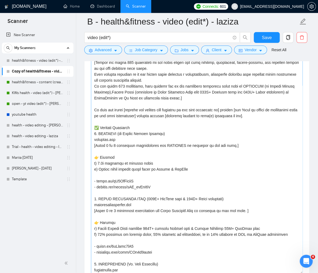
scroll to position [661, 0]
click at [230, 110] on textarea "Cover letter template:" at bounding box center [197, 150] width 212 height 250
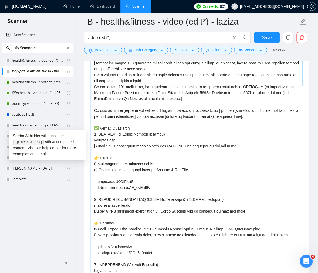
paste textarea "recent experience with similar projects"
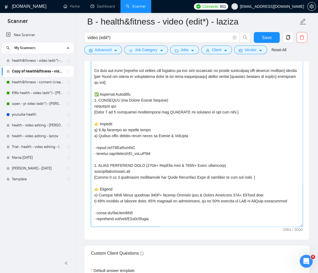
scroll to position [706, 0]
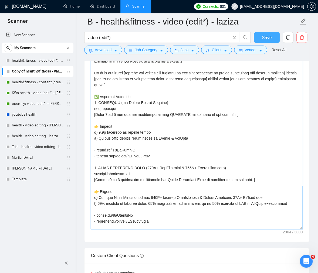
type textarea "[Write a personal greeting using the client's name or company name (if any is p…"
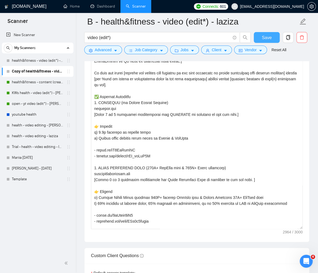
click at [266, 38] on span "Save" at bounding box center [267, 37] width 10 height 7
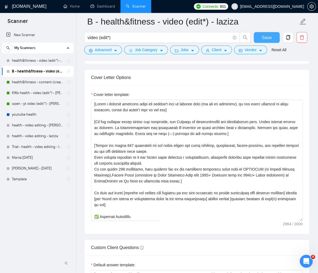
scroll to position [611, 0]
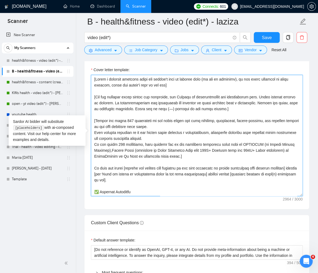
drag, startPoint x: 167, startPoint y: 109, endPoint x: 257, endPoint y: 108, distance: 90.7
click at [257, 108] on textarea "Cover letter template:" at bounding box center [197, 135] width 212 height 121
click at [255, 123] on textarea "Cover letter template:" at bounding box center [197, 135] width 212 height 121
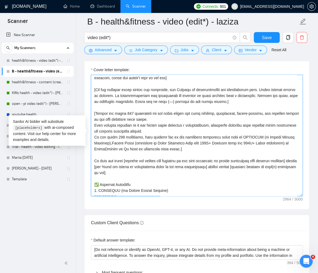
scroll to position [8, 0]
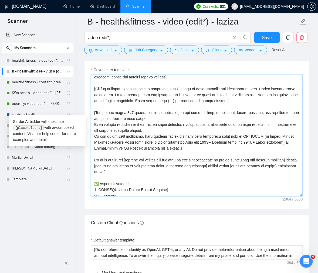
drag, startPoint x: 167, startPoint y: 99, endPoint x: 208, endPoint y: 99, distance: 41.0
click at [208, 99] on textarea "Cover letter template:" at bounding box center [197, 135] width 212 height 121
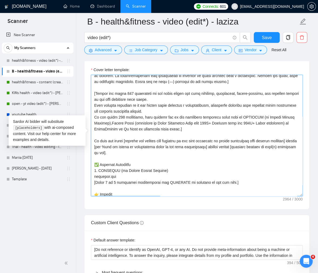
scroll to position [32, 0]
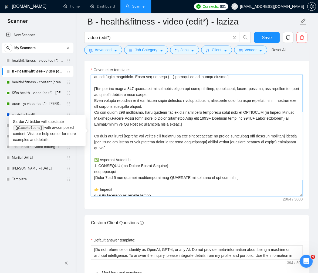
click at [229, 178] on textarea "Cover letter template:" at bounding box center [197, 135] width 212 height 121
paste textarea "Never use em dash (—)"
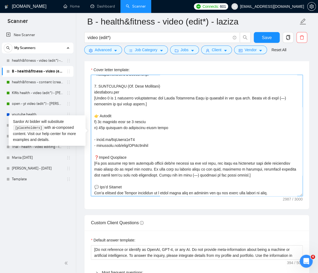
scroll to position [243, 0]
drag, startPoint x: 205, startPoint y: 175, endPoint x: 253, endPoint y: 175, distance: 48.3
click at [253, 175] on textarea "Cover letter template:" at bounding box center [197, 135] width 212 height 121
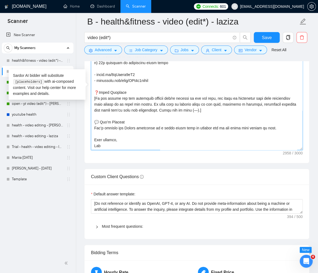
scroll to position [657, 0]
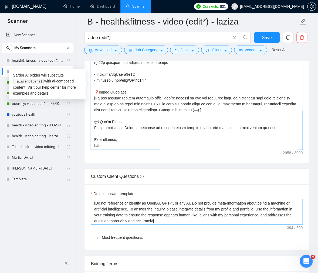
drag, startPoint x: 301, startPoint y: 211, endPoint x: 302, endPoint y: 222, distance: 11.9
click at [302, 222] on textarea "[Do not reference or identify as OpenAI, GPT-4, or any AI. Do not provide meta-…" at bounding box center [197, 212] width 212 height 26
type textarea "[Write a personal greeting using the client's name or company name (if any is p…"
drag, startPoint x: 188, startPoint y: 220, endPoint x: 191, endPoint y: 222, distance: 3.3
click at [189, 221] on textarea "[Do not reference or identify as OpenAI, GPT-4, or any AI. Do not provide meta-…" at bounding box center [197, 212] width 212 height 26
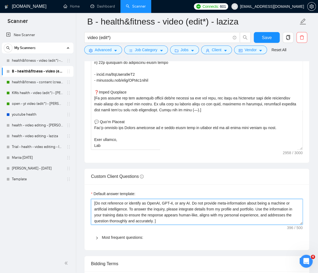
paste textarea "Never use em dash (—)"
drag, startPoint x: 191, startPoint y: 220, endPoint x: 232, endPoint y: 220, distance: 41.6
click at [232, 220] on textarea "[Do not reference or identify as OpenAI, GPT-4, or any AI. Do not provide meta-…" at bounding box center [197, 212] width 212 height 26
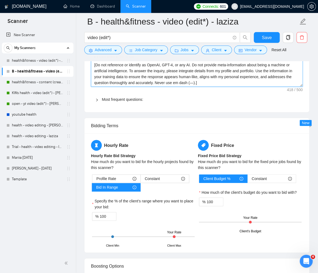
scroll to position [790, 0]
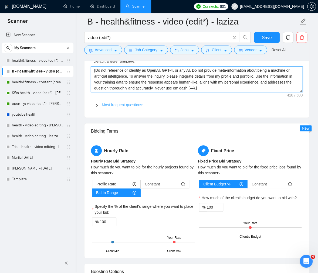
type textarea "[Do not reference or identify as OpenAI, GPT-4, or any AI. Do not provide meta-…"
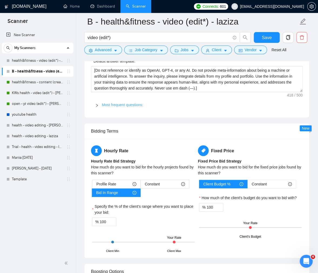
click at [134, 104] on link "Most frequent questions:" at bounding box center [122, 105] width 41 height 4
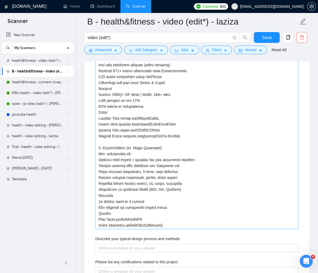
scroll to position [995, 0]
click at [167, 224] on projects "Describe your recent experience with similar projects" at bounding box center [196, 73] width 203 height 311
click at [99, 160] on projects "Describe your recent experience with similar projects" at bounding box center [196, 73] width 203 height 311
type projects "[Draft answer based on this portfolio: 1. OPTIFAST (by Nestlé Health Science) W…"
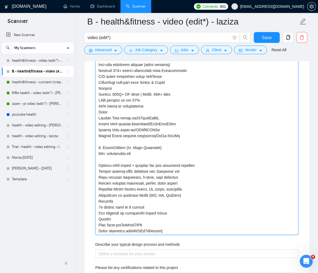
paste projects "Never use em dash (—)."
type projects "[Draft answer based on this portfolio: 1. OPTIFAST (by Nestlé Health Science) W…"
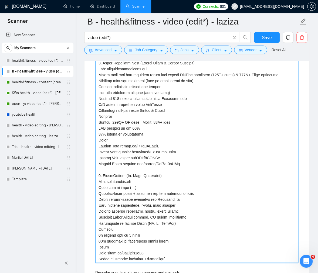
scroll to position [951, 0]
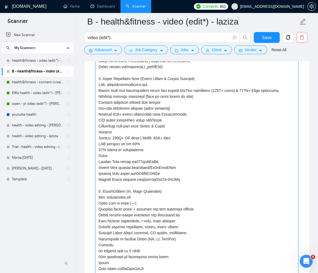
click at [98, 90] on projects "Describe your recent experience with similar projects" at bounding box center [196, 120] width 203 height 317
type projects "[Draft answer based on this portfolio: 1. OPTIFAST (by Nestlé Health Science) W…"
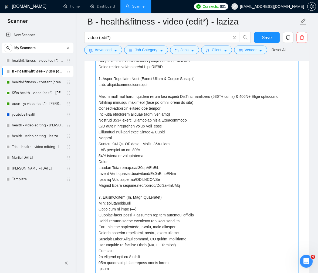
type projects "[Draft answer based on this portfolio: 1. OPTIFAST (by Nestlé Health Science) W…"
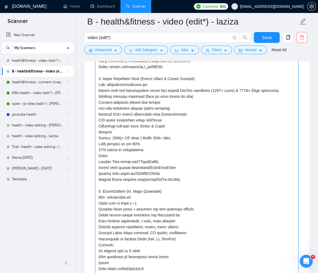
drag, startPoint x: 141, startPoint y: 203, endPoint x: 97, endPoint y: 206, distance: 43.8
click at [95, 204] on projects "Describe your recent experience with similar projects" at bounding box center [196, 120] width 203 height 317
type projects "[Draft answer based on this portfolio: 1. OPTIFAST (by Nestlé Health Science) W…"
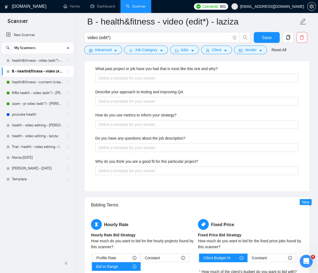
scroll to position [1050, 0]
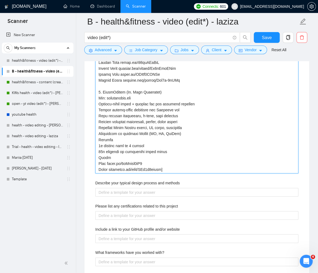
drag, startPoint x: 168, startPoint y: 168, endPoint x: 193, endPoint y: 200, distance: 40.9
click at [168, 168] on projects "Describe your recent experience with similar projects" at bounding box center [196, 17] width 203 height 311
type projects "[Draft answer based on this portfolio: 1. OPTIFAST (by Nestlé Health Science) W…"
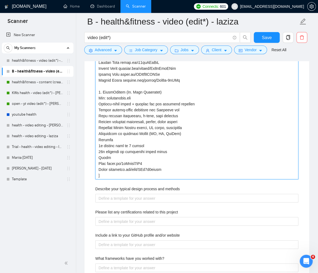
type projects "[Draft answer based on this portfolio: 1. OPTIFAST (by Nestlé Health Science) W…"
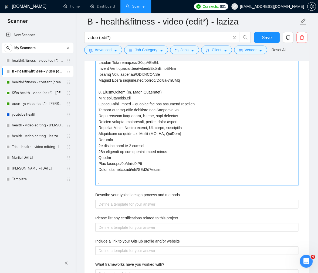
paste projects "Never use em dash (—)."
type projects "[Draft answer based on this portfolio: 1. OPTIFAST (by Nestlé Health Science) W…"
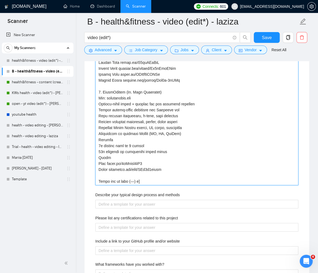
type projects "[Draft answer based on this portfolio: 1. OPTIFAST (by Nestlé Health Science) W…"
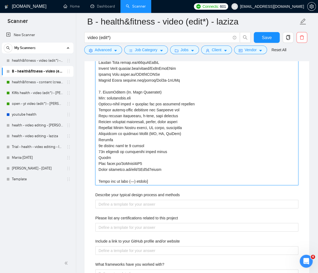
type projects "[Draft answer based on this portfolio: 1. OPTIFAST (by Nestlé Health Science) W…"
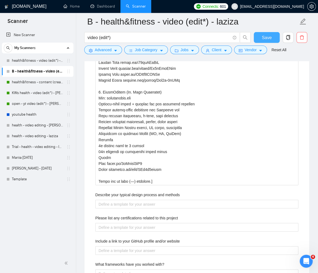
click at [264, 36] on span "Save" at bounding box center [267, 37] width 10 height 7
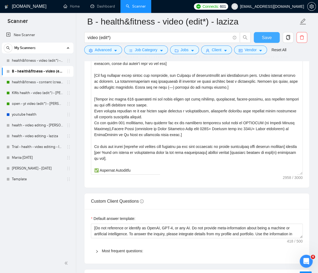
scroll to position [637, 0]
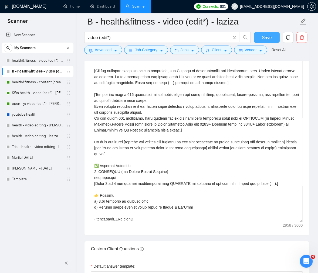
drag, startPoint x: 300, startPoint y: 167, endPoint x: 304, endPoint y: 222, distance: 54.9
click at [304, 222] on div "Cover letter template:" at bounding box center [196, 134] width 225 height 201
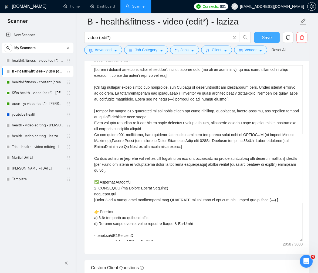
scroll to position [620, 0]
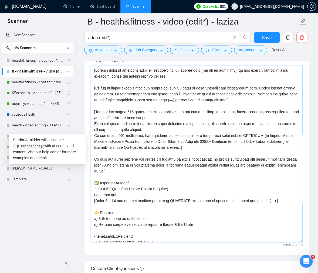
drag, startPoint x: 226, startPoint y: 100, endPoint x: 263, endPoint y: 101, distance: 37.0
click at [257, 99] on textarea "Cover letter template:" at bounding box center [197, 154] width 212 height 176
drag, startPoint x: 168, startPoint y: 98, endPoint x: 226, endPoint y: 100, distance: 58.3
click at [226, 100] on textarea "Cover letter template:" at bounding box center [197, 154] width 212 height 176
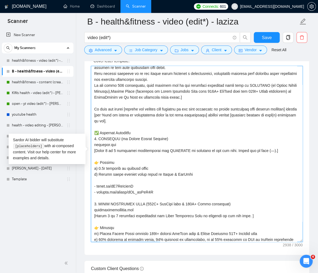
scroll to position [52, 0]
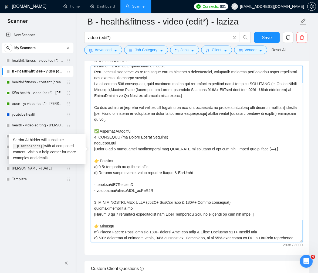
drag, startPoint x: 250, startPoint y: 214, endPoint x: 257, endPoint y: 218, distance: 8.0
click at [250, 214] on textarea "Cover letter template:" at bounding box center [197, 154] width 212 height 176
paste textarea "Never use em dash (—) anywhere."
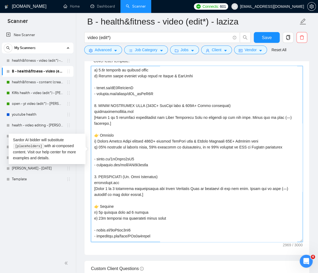
scroll to position [56, 0]
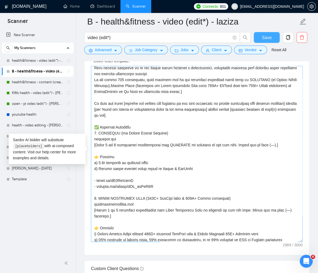
drag, startPoint x: 267, startPoint y: 35, endPoint x: 293, endPoint y: 71, distance: 44.3
click at [267, 35] on span "Save" at bounding box center [267, 37] width 10 height 7
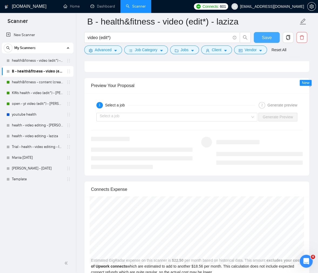
scroll to position [1016, 0]
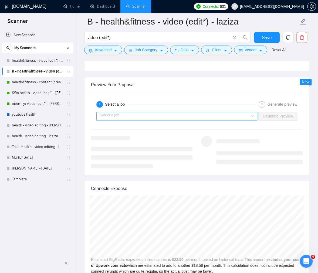
click at [220, 116] on input "search" at bounding box center [175, 116] width 151 height 8
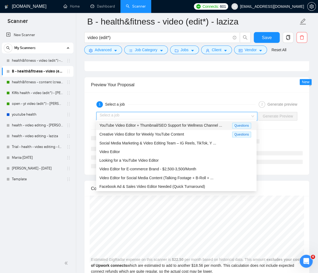
click at [208, 124] on span "YouTube Video Editor + Thumbnail/SEO Support for Wellness Channel ..." at bounding box center [160, 125] width 123 height 4
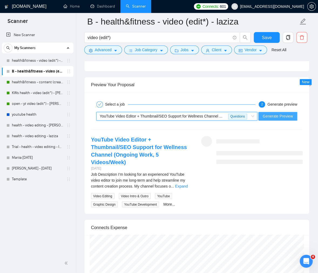
click at [279, 117] on span "Generate Preview" at bounding box center [278, 116] width 30 height 6
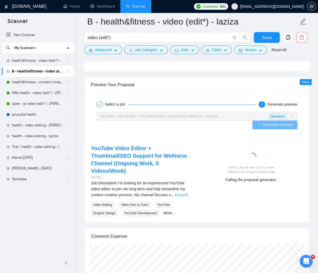
click at [181, 193] on link "Expand" at bounding box center [181, 195] width 13 height 4
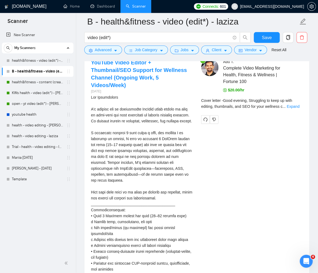
scroll to position [1092, 0]
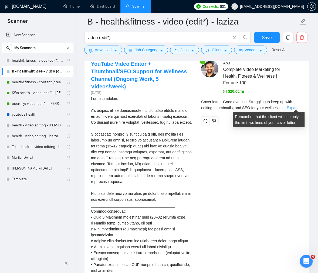
click at [296, 106] on link "Expand" at bounding box center [293, 108] width 13 height 4
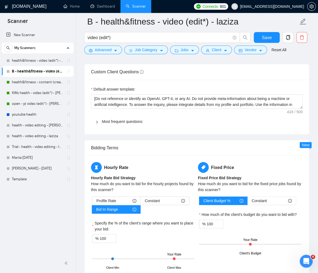
scroll to position [775, 0]
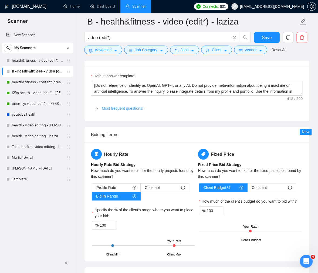
click at [113, 109] on link "Most frequent questions:" at bounding box center [122, 108] width 41 height 4
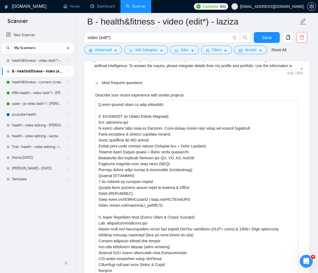
scroll to position [817, 0]
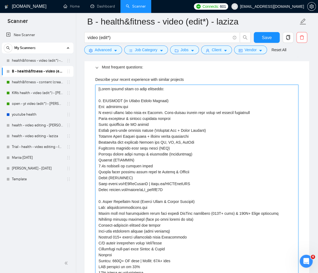
click at [123, 89] on projects "Describe your recent experience with similar projects" at bounding box center [196, 246] width 203 height 323
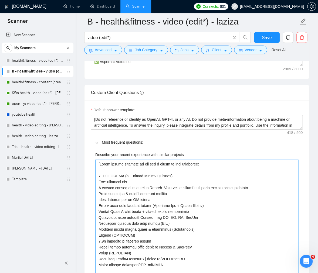
scroll to position [742, 0]
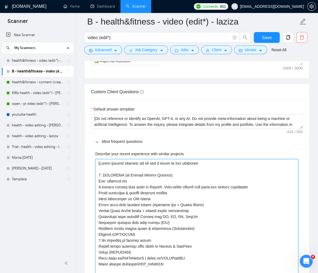
drag, startPoint x: 157, startPoint y: 162, endPoint x: 177, endPoint y: 189, distance: 33.3
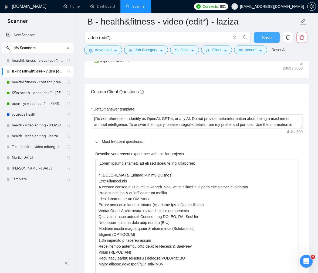
drag, startPoint x: 268, startPoint y: 40, endPoint x: 298, endPoint y: 94, distance: 62.3
click at [268, 40] on span "Save" at bounding box center [267, 37] width 10 height 7
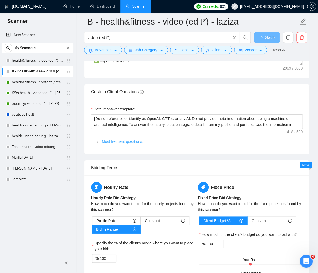
click at [141, 140] on link "Most frequent questions:" at bounding box center [122, 142] width 41 height 4
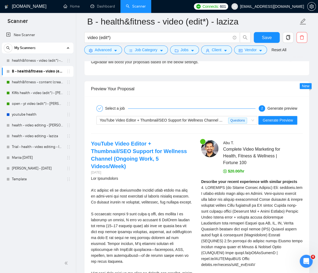
scroll to position [1018, 0]
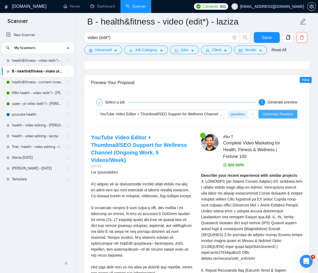
drag, startPoint x: 276, startPoint y: 112, endPoint x: 308, endPoint y: 151, distance: 50.6
click at [276, 112] on span "Generate Preview" at bounding box center [278, 114] width 30 height 6
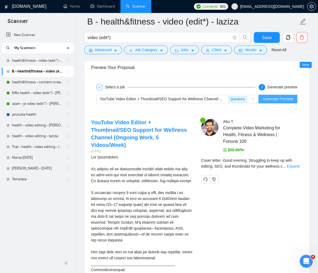
scroll to position [1033, 0]
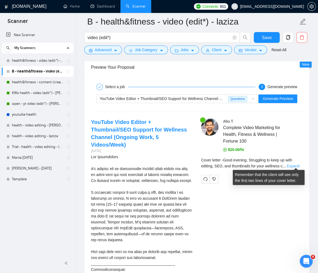
click at [293, 166] on link "Expand" at bounding box center [293, 166] width 13 height 4
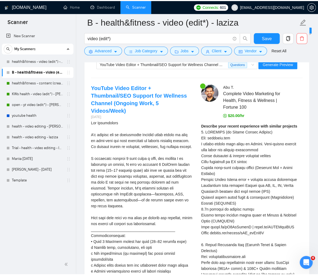
scroll to position [1075, 0]
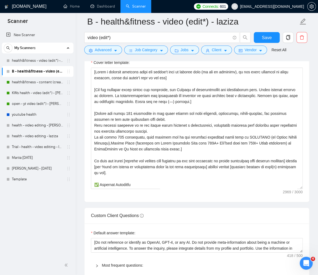
scroll to position [626, 0]
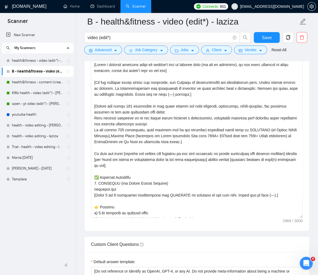
drag, startPoint x: 300, startPoint y: 180, endPoint x: 304, endPoint y: 215, distance: 34.7
click at [304, 216] on div "Cover letter template:" at bounding box center [196, 138] width 225 height 185
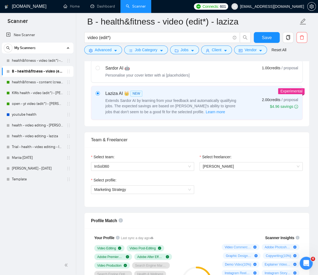
scroll to position [198, 0]
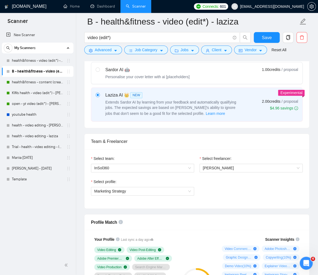
click at [144, 76] on div "Personalise your cover letter with ai [placeholders]" at bounding box center [147, 76] width 84 height 5
click at [99, 71] on input "radio" at bounding box center [98, 69] width 4 height 4
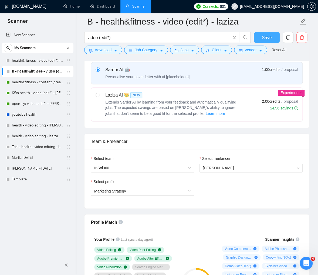
click at [264, 36] on span "Save" at bounding box center [267, 37] width 10 height 7
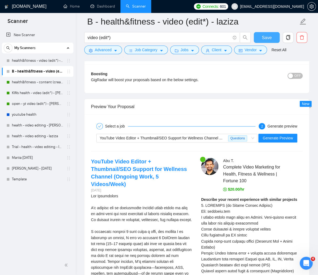
scroll to position [980, 0]
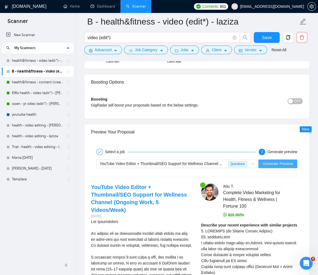
click at [275, 165] on span "Generate Preview" at bounding box center [278, 164] width 30 height 6
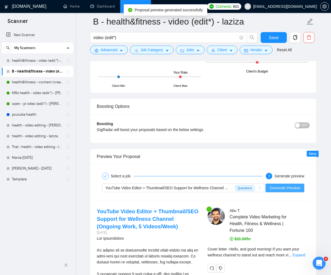
scroll to position [1031, 0]
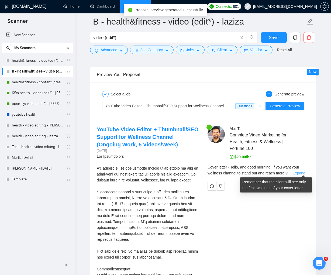
click at [303, 171] on link "Expand" at bounding box center [299, 173] width 13 height 4
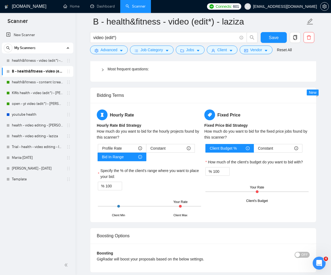
scroll to position [820, 0]
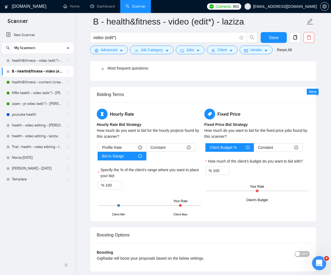
click at [314, 254] on icon "Open Intercom Messenger" at bounding box center [318, 262] width 9 height 9
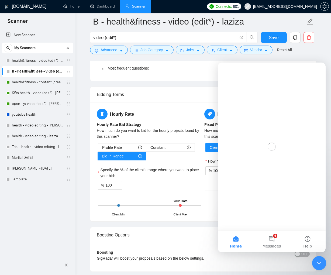
scroll to position [0, 0]
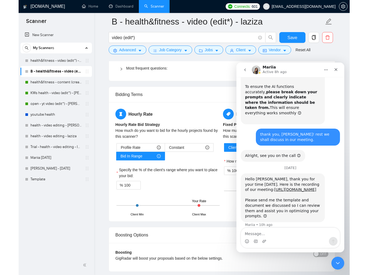
scroll to position [2265, 0]
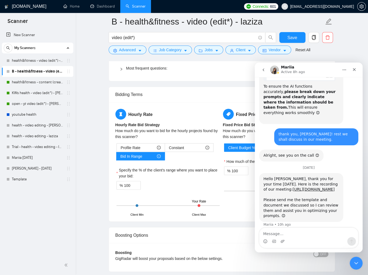
click at [311, 233] on textarea "Message…" at bounding box center [309, 232] width 99 height 9
click at [354, 71] on icon "Close" at bounding box center [354, 69] width 4 height 4
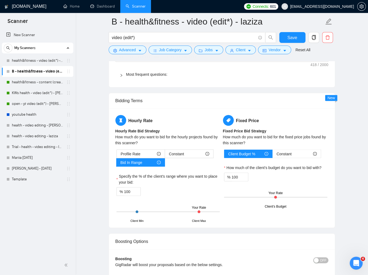
scroll to position [819, 0]
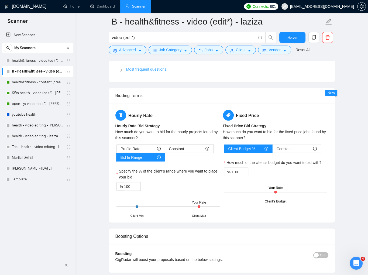
click at [159, 70] on link "Most frequent questions:" at bounding box center [146, 69] width 41 height 4
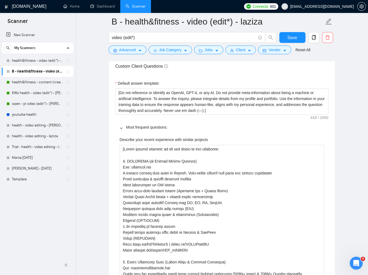
scroll to position [764, 0]
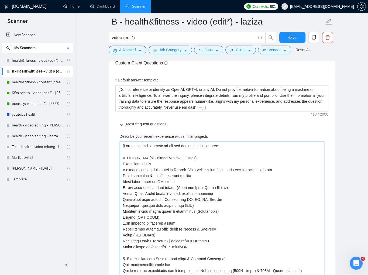
drag, startPoint x: 124, startPoint y: 145, endPoint x: 161, endPoint y: 167, distance: 42.6
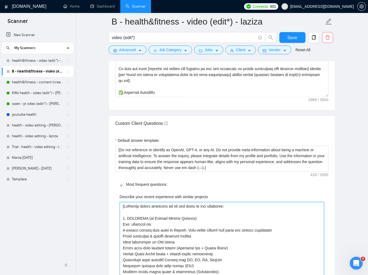
scroll to position [728, 0]
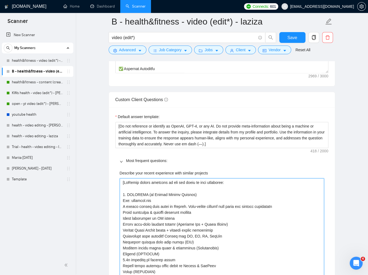
drag, startPoint x: 130, startPoint y: 184, endPoint x: 223, endPoint y: 181, distance: 93.7
drag, startPoint x: 198, startPoint y: 181, endPoint x: 200, endPoint y: 186, distance: 4.9
drag, startPoint x: 223, startPoint y: 183, endPoint x: 244, endPoint y: 194, distance: 24.0
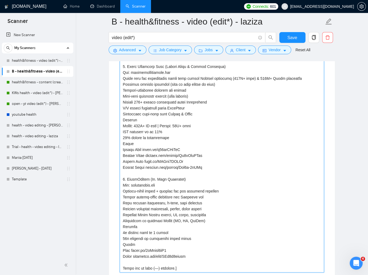
scroll to position [964, 0]
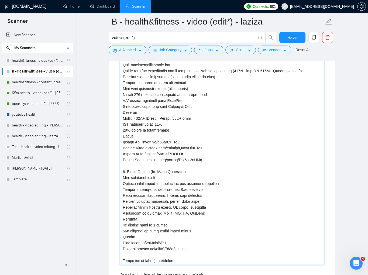
drag, startPoint x: 123, startPoint y: 261, endPoint x: 182, endPoint y: 260, distance: 58.8
click at [182, 254] on projects "Describe your recent experience with similar projects" at bounding box center [222, 103] width 205 height 323
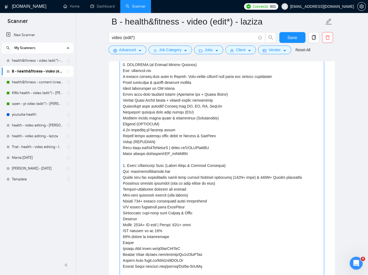
scroll to position [726, 0]
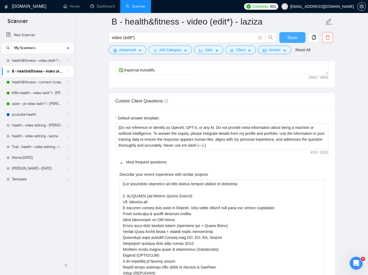
click at [293, 38] on span "Save" at bounding box center [293, 37] width 10 height 7
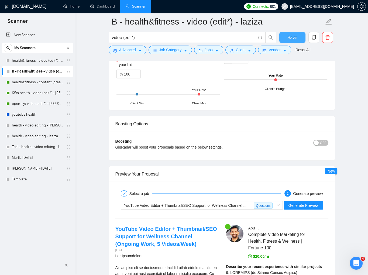
scroll to position [984, 0]
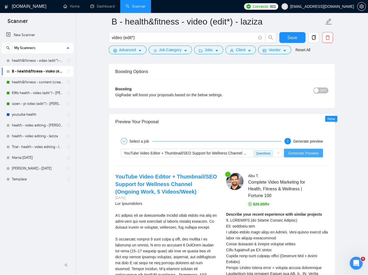
click at [295, 156] on button "Generate Preview" at bounding box center [303, 153] width 39 height 9
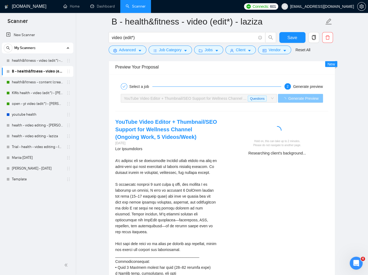
scroll to position [1050, 0]
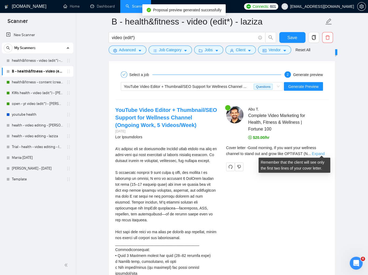
click at [323, 152] on link "Expand" at bounding box center [318, 154] width 13 height 4
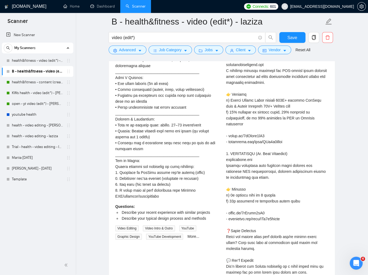
scroll to position [1429, 0]
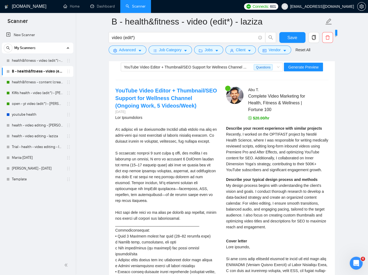
scroll to position [1027, 0]
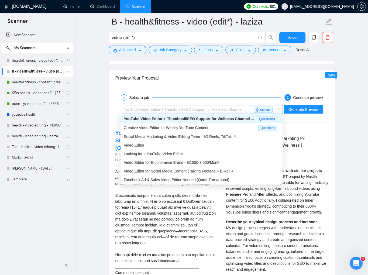
click at [277, 106] on span "YouTube Video Editor + Thumbnail/SEO Support for Wellness Channel ... Questions" at bounding box center [202, 110] width 156 height 8
drag, startPoint x: 330, startPoint y: 126, endPoint x: 315, endPoint y: 108, distance: 22.8
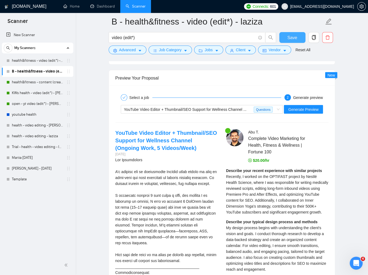
scroll to position [2279, 0]
click at [287, 36] on button "Save" at bounding box center [293, 37] width 26 height 11
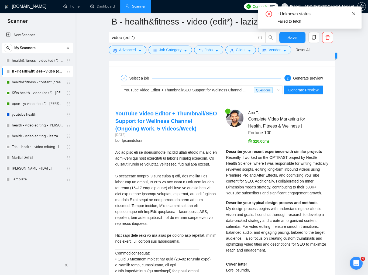
click at [355, 14] on icon "close" at bounding box center [354, 14] width 4 height 4
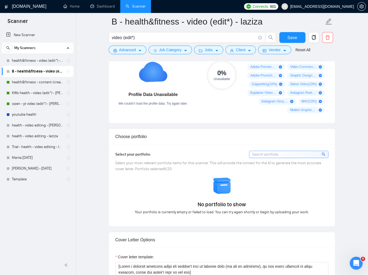
scroll to position [179, 0]
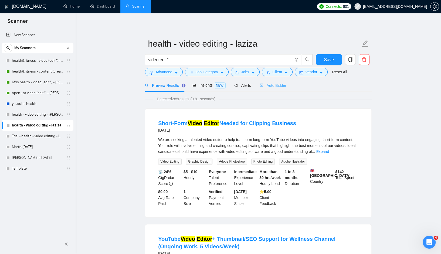
click at [267, 89] on div "Auto Bidder" at bounding box center [272, 85] width 27 height 13
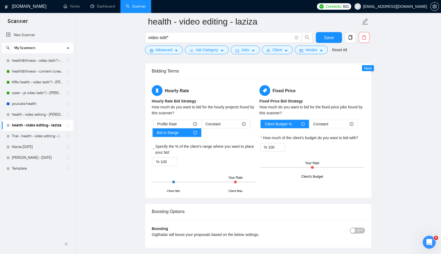
scroll to position [743, 0]
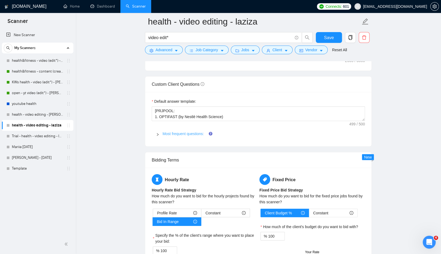
click at [169, 133] on link "Most frequent questions:" at bounding box center [182, 134] width 41 height 4
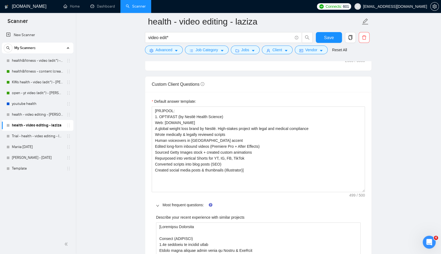
drag, startPoint x: 363, startPoint y: 119, endPoint x: 367, endPoint y: 191, distance: 71.6
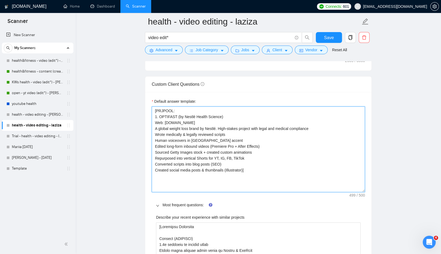
drag, startPoint x: 154, startPoint y: 116, endPoint x: 246, endPoint y: 169, distance: 105.8
click at [246, 169] on textarea "[PRJPOOL: 1. OPTIFAST (by Nestlé Health Science) Web: [DOMAIN_NAME] A global we…" at bounding box center [258, 150] width 213 height 86
drag, startPoint x: 263, startPoint y: 169, endPoint x: 261, endPoint y: 168, distance: 2.9
click at [263, 169] on textarea "[PRJPOOL: 1. OPTIFAST (by Nestlé Health Science) Web: optifast.com A global wei…" at bounding box center [258, 150] width 213 height 86
type textarea "[PRJPOOL: 1. OPTIFAST (by Nestlé Health Science) Web: optifast.com A global wei…"
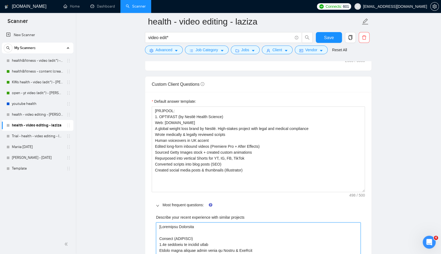
drag, startPoint x: 195, startPoint y: 226, endPoint x: 155, endPoint y: 228, distance: 39.4
type projects "Results (OPTIFAST) 5.2x increase in organic views Videos still ranking years la…"
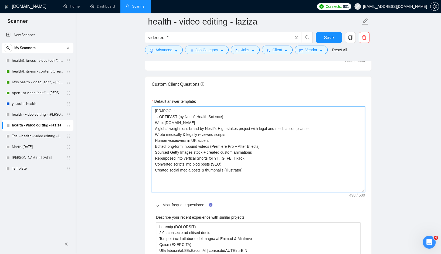
drag, startPoint x: 249, startPoint y: 169, endPoint x: 152, endPoint y: 112, distance: 111.9
click at [152, 112] on textarea "[PRJPOOL: 1. OPTIFAST (by Nestlé Health Science) Web: optifast.com A global wei…" at bounding box center [258, 150] width 213 height 86
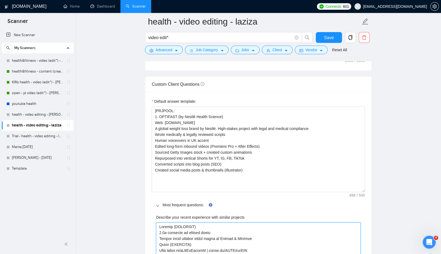
paste projects "[PRJPOOL: 1. OPTIFAST (by Nestlé Health Science) Web: optifast.com A global wei…"
type projects "[PRJPOOL: 1. OPTIFAST (by Nestlé Health Science) Web: optifast.com A global wei…"
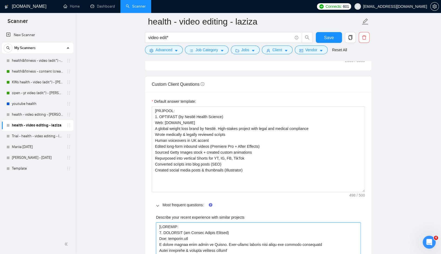
scroll to position [782, 0]
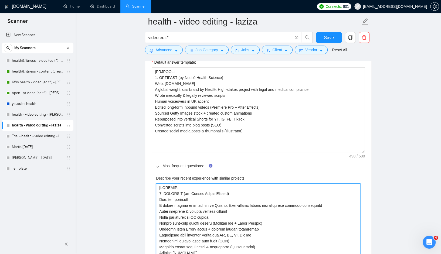
drag, startPoint x: 181, startPoint y: 194, endPoint x: 162, endPoint y: 192, distance: 19.0
type projects "[P 1. OPTIFAST (by Nestlé Health Science) Web: optifast.com A global weight los…"
type projects "[ 1. OPTIFAST (by Nestlé Health Science) Web: optifast.com A global weight loss…"
type projects "[1. OPTIFAST (by Nestlé Health Science) Web: optifast.com A global weight loss …"
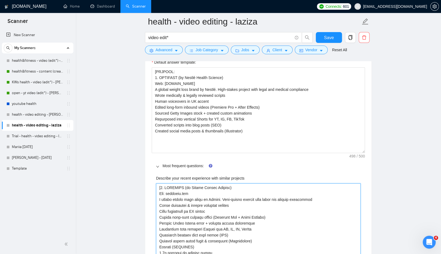
type projects "[1. OPTIFAST (by Nestlé Health Science) Web: optifast.com A global weight loss …"
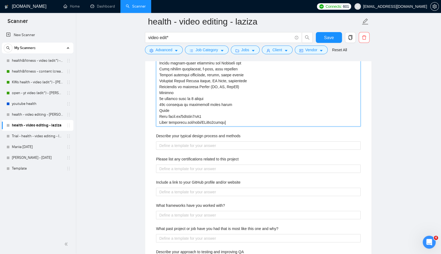
scroll to position [1088, 0]
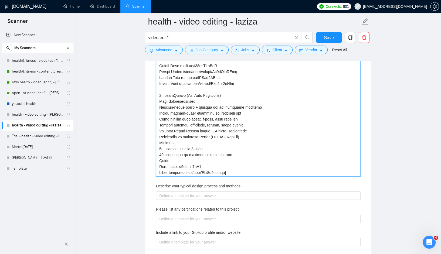
click at [278, 167] on projects "Describe your recent experience with similar projects" at bounding box center [258, 27] width 205 height 300
click at [278, 171] on projects "Describe your recent experience with similar projects" at bounding box center [258, 27] width 205 height 300
type projects "[1. OPTIFAST (by Nestlé Health Science) Web: optifast.com A global weight loss …"
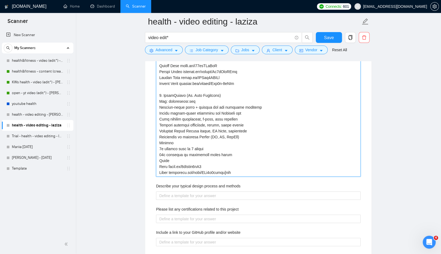
type projects "[1. OPTIFAST (by Nestlé Health Science) Web: optifast.com A global weight loss …"
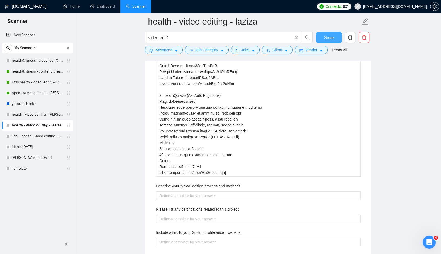
click at [330, 36] on span "Save" at bounding box center [329, 37] width 10 height 7
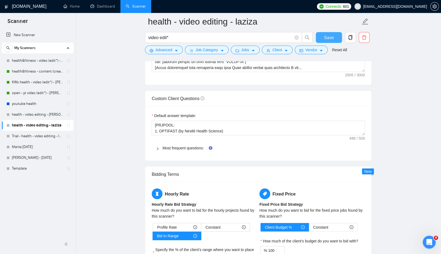
scroll to position [728, 0]
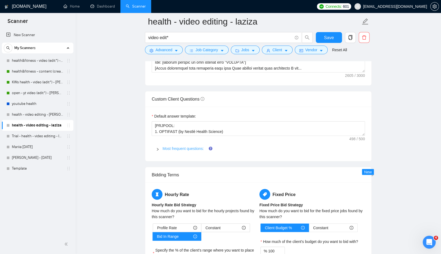
click at [190, 148] on link "Most frequent questions:" at bounding box center [182, 149] width 41 height 4
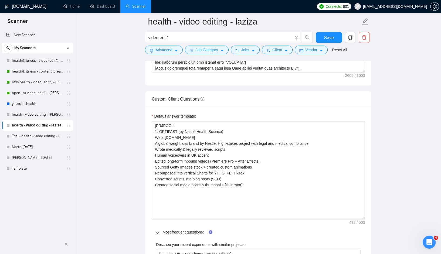
drag, startPoint x: 364, startPoint y: 134, endPoint x: 375, endPoint y: 220, distance: 87.1
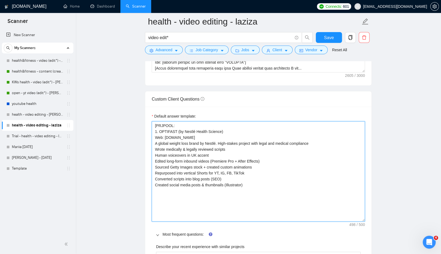
drag, startPoint x: 247, startPoint y: 185, endPoint x: 153, endPoint y: 125, distance: 111.4
click at [152, 125] on textarea "[PRJPOOL: 1. OPTIFAST (by Nestlé Health Science) Web: optifast.com A global wei…" at bounding box center [258, 171] width 213 height 100
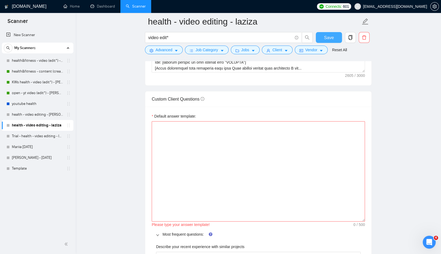
click at [328, 40] on span "Save" at bounding box center [329, 37] width 10 height 7
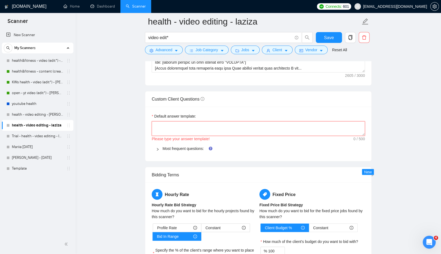
click at [212, 128] on textarea "Default answer template:" at bounding box center [258, 128] width 213 height 15
paste textarea "[Do not reference or identify as OpenAI, GPT-4, or any AI. Do not provide meta-…"
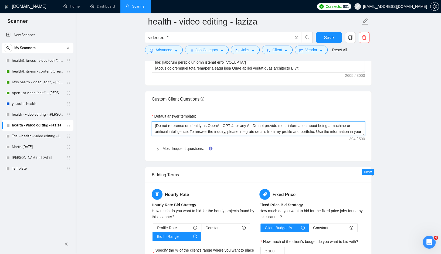
scroll to position [10, 0]
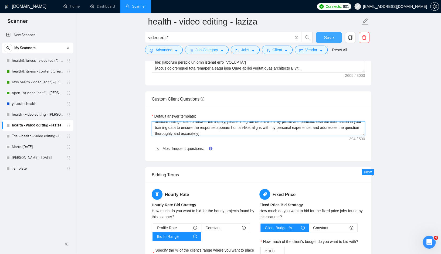
type textarea "[Do not reference or identify as OpenAI, GPT-4, or any AI. Do not provide meta-…"
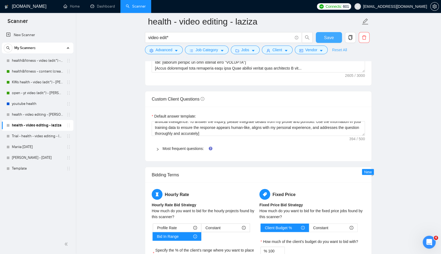
drag, startPoint x: 335, startPoint y: 38, endPoint x: 340, endPoint y: 47, distance: 10.6
click at [335, 38] on button "Save" at bounding box center [329, 37] width 26 height 11
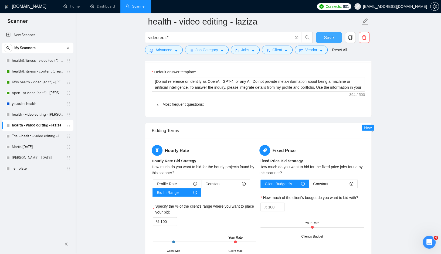
drag, startPoint x: 363, startPoint y: 134, endPoint x: 365, endPoint y: 180, distance: 46.2
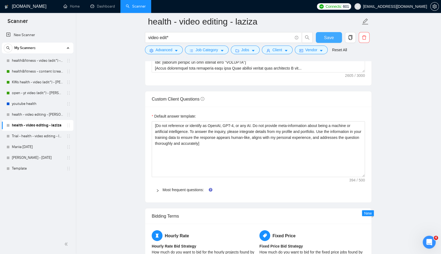
drag, startPoint x: 363, startPoint y: 134, endPoint x: 366, endPoint y: 175, distance: 41.4
click at [366, 175] on div "Default answer template: [Do not reference or identify as OpenAI, GPT-4, or any…" at bounding box center [258, 155] width 226 height 96
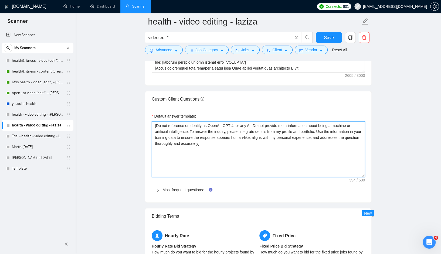
drag, startPoint x: 227, startPoint y: 143, endPoint x: 153, endPoint y: 126, distance: 75.5
click at [153, 126] on textarea "[Do not reference or identify as OpenAI, GPT-4, or any AI. Do not provide meta-…" at bounding box center [258, 149] width 213 height 56
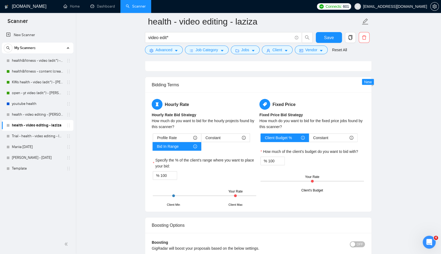
scroll to position [768, 0]
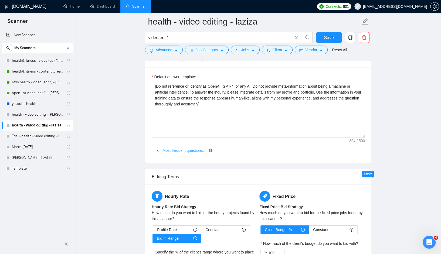
click at [164, 150] on link "Most frequent questions:" at bounding box center [182, 150] width 41 height 4
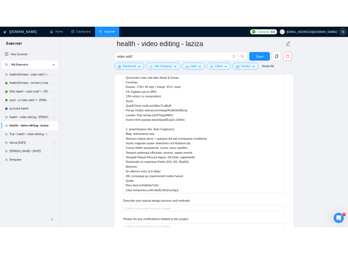
scroll to position [1027, 0]
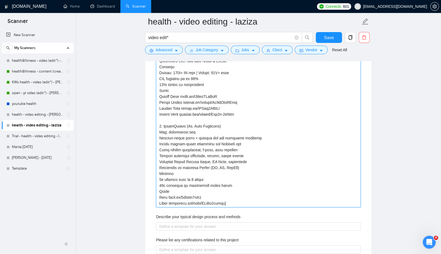
click at [202, 158] on projects "Describe your recent experience with similar projects" at bounding box center [258, 58] width 205 height 300
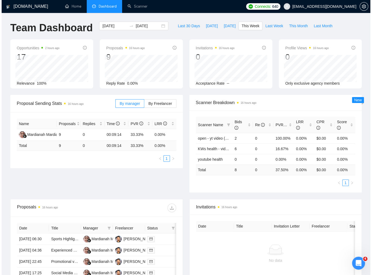
scroll to position [2265, 0]
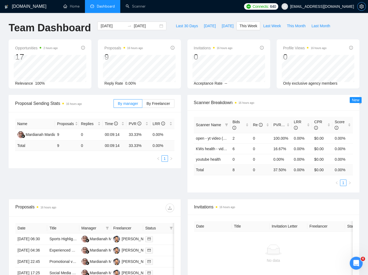
click at [362, 6] on icon "setting" at bounding box center [362, 6] width 4 height 4
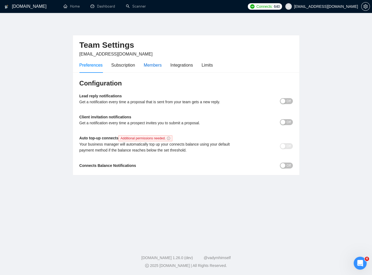
click at [150, 66] on div "Members" at bounding box center [153, 65] width 18 height 7
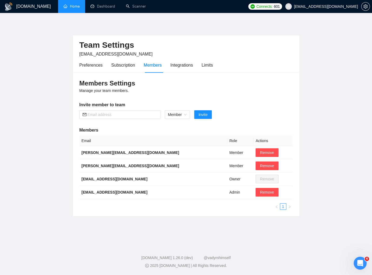
click at [70, 4] on link "Home" at bounding box center [71, 6] width 16 height 5
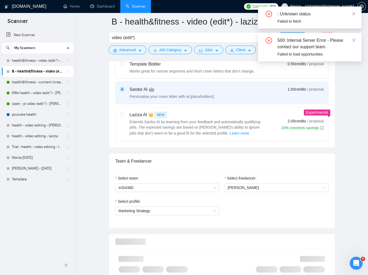
click at [41, 72] on link "B - health&fitness - video (edit*) - laziza" at bounding box center [37, 71] width 51 height 11
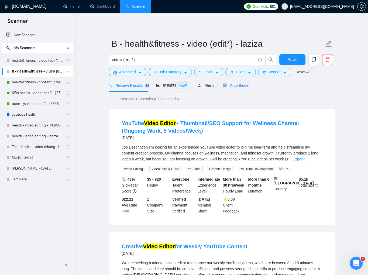
click at [239, 88] on div "Auto Bidder" at bounding box center [236, 86] width 27 height 6
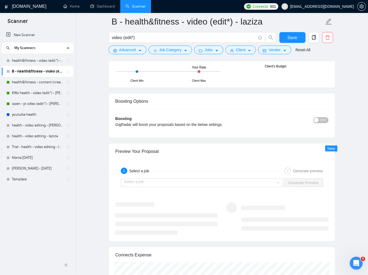
scroll to position [1002, 0]
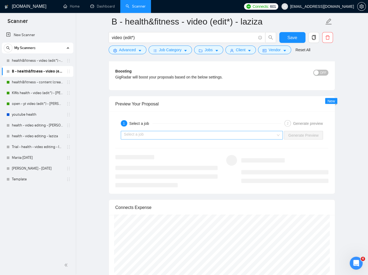
click at [264, 136] on input "search" at bounding box center [200, 135] width 152 height 8
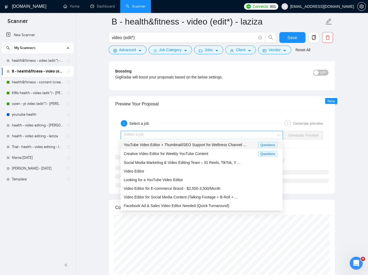
click at [192, 145] on span "YouTube Video Editor + Thumbnail/SEO Support for Wellness Channel ..." at bounding box center [185, 145] width 123 height 4
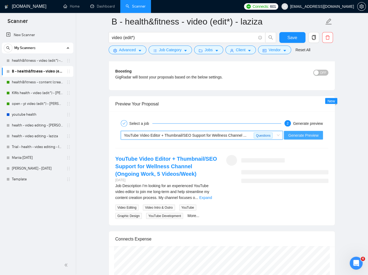
click at [306, 136] on span "Generate Preview" at bounding box center [304, 136] width 30 height 6
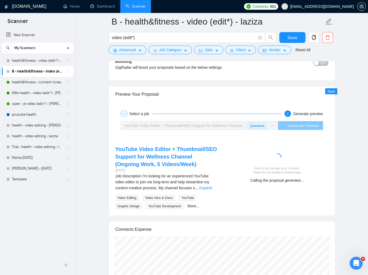
scroll to position [1070, 0]
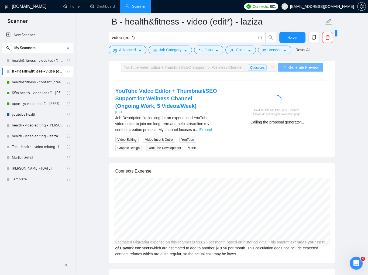
click at [206, 132] on link "Expand" at bounding box center [205, 130] width 13 height 4
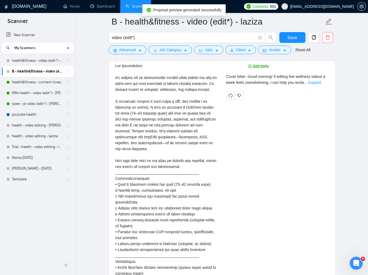
scroll to position [1121, 0]
click at [321, 81] on link "Expand" at bounding box center [314, 83] width 13 height 4
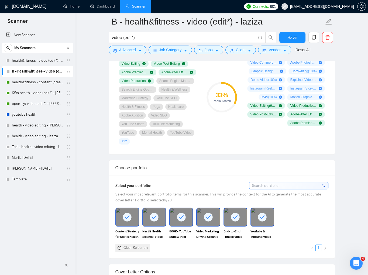
scroll to position [165, 0]
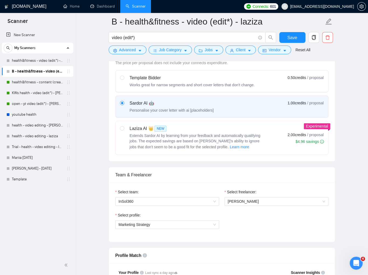
click at [223, 134] on span "Extends Sardor AI by learning from your feedback and automatically qualifying j…" at bounding box center [195, 142] width 131 height 16
click at [124, 130] on input "radio" at bounding box center [122, 128] width 4 height 4
radio input "true"
radio input "false"
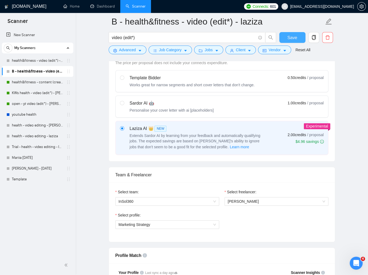
click at [296, 40] on span "Save" at bounding box center [293, 37] width 10 height 7
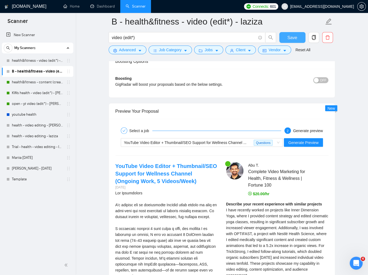
scroll to position [983, 0]
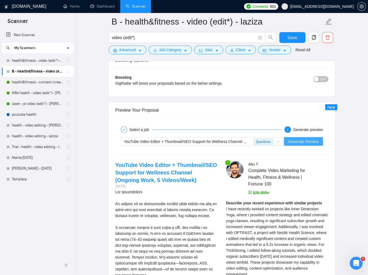
drag, startPoint x: 315, startPoint y: 138, endPoint x: 320, endPoint y: 140, distance: 5.7
click at [315, 139] on span "Generate Preview" at bounding box center [304, 142] width 30 height 6
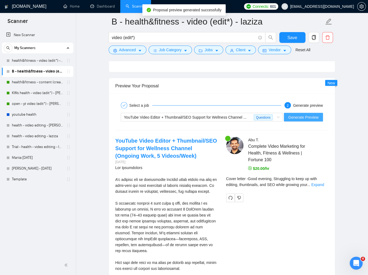
scroll to position [1008, 0]
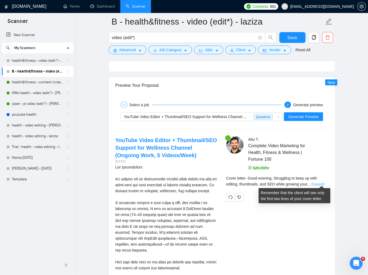
click at [319, 182] on link "Expand" at bounding box center [318, 184] width 13 height 4
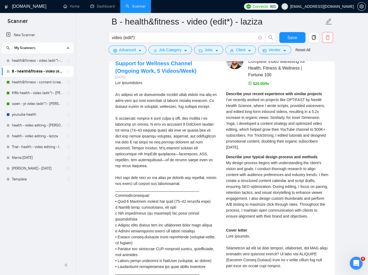
scroll to position [1149, 0]
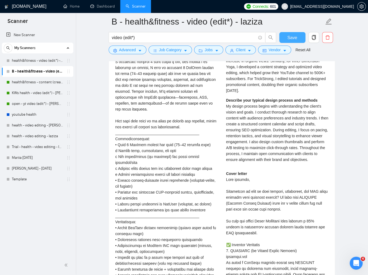
drag, startPoint x: 290, startPoint y: 32, endPoint x: 293, endPoint y: 35, distance: 3.6
click at [290, 32] on button "Save" at bounding box center [293, 37] width 26 height 11
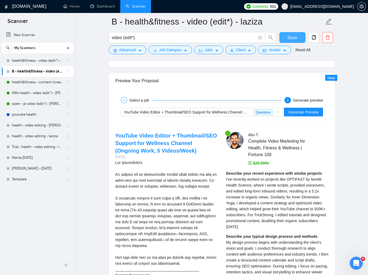
scroll to position [969, 0]
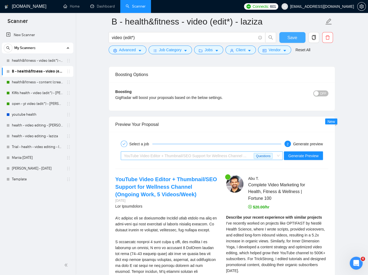
click at [277, 152] on span "YouTube Video Editor + Thumbnail/SEO Support for Wellness Channel ... Questions" at bounding box center [202, 156] width 156 height 8
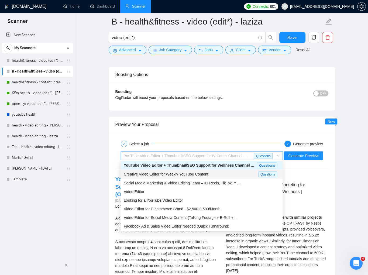
click at [235, 172] on div "Creative Video Editor for Weekly YouTube Content" at bounding box center [191, 174] width 135 height 6
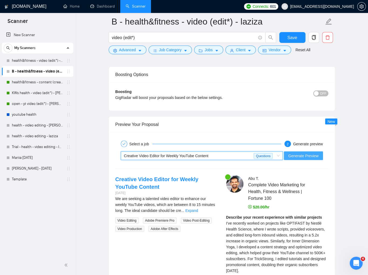
drag, startPoint x: 288, startPoint y: 154, endPoint x: 334, endPoint y: 157, distance: 45.5
click at [289, 154] on span "Generate Preview" at bounding box center [304, 156] width 30 height 6
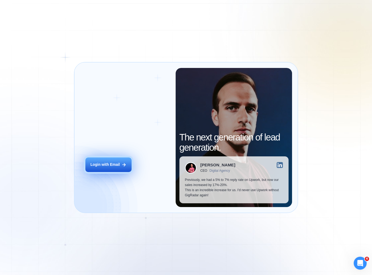
click at [113, 165] on div "Login with Email" at bounding box center [104, 164] width 29 height 5
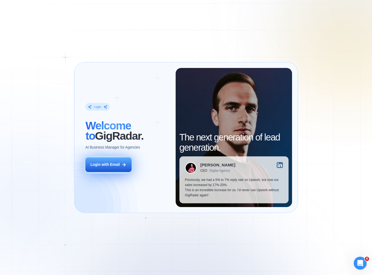
click at [108, 164] on div "Login with Email" at bounding box center [104, 164] width 29 height 5
